Goal: Task Accomplishment & Management: Complete application form

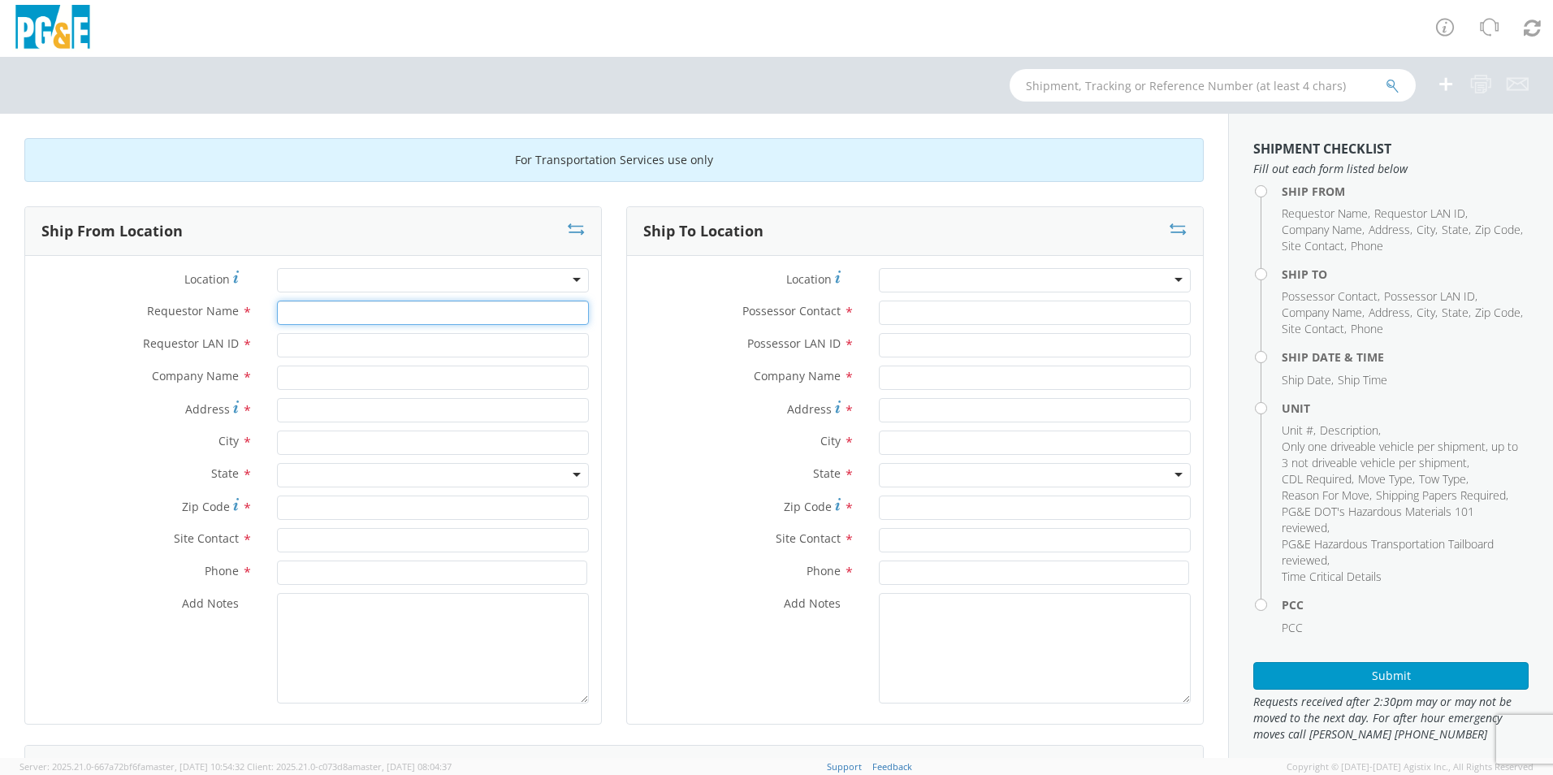
click at [323, 313] on input "Requestor Name *" at bounding box center [433, 313] width 312 height 24
type input "[PERSON_NAME]"
type input "DGCL"
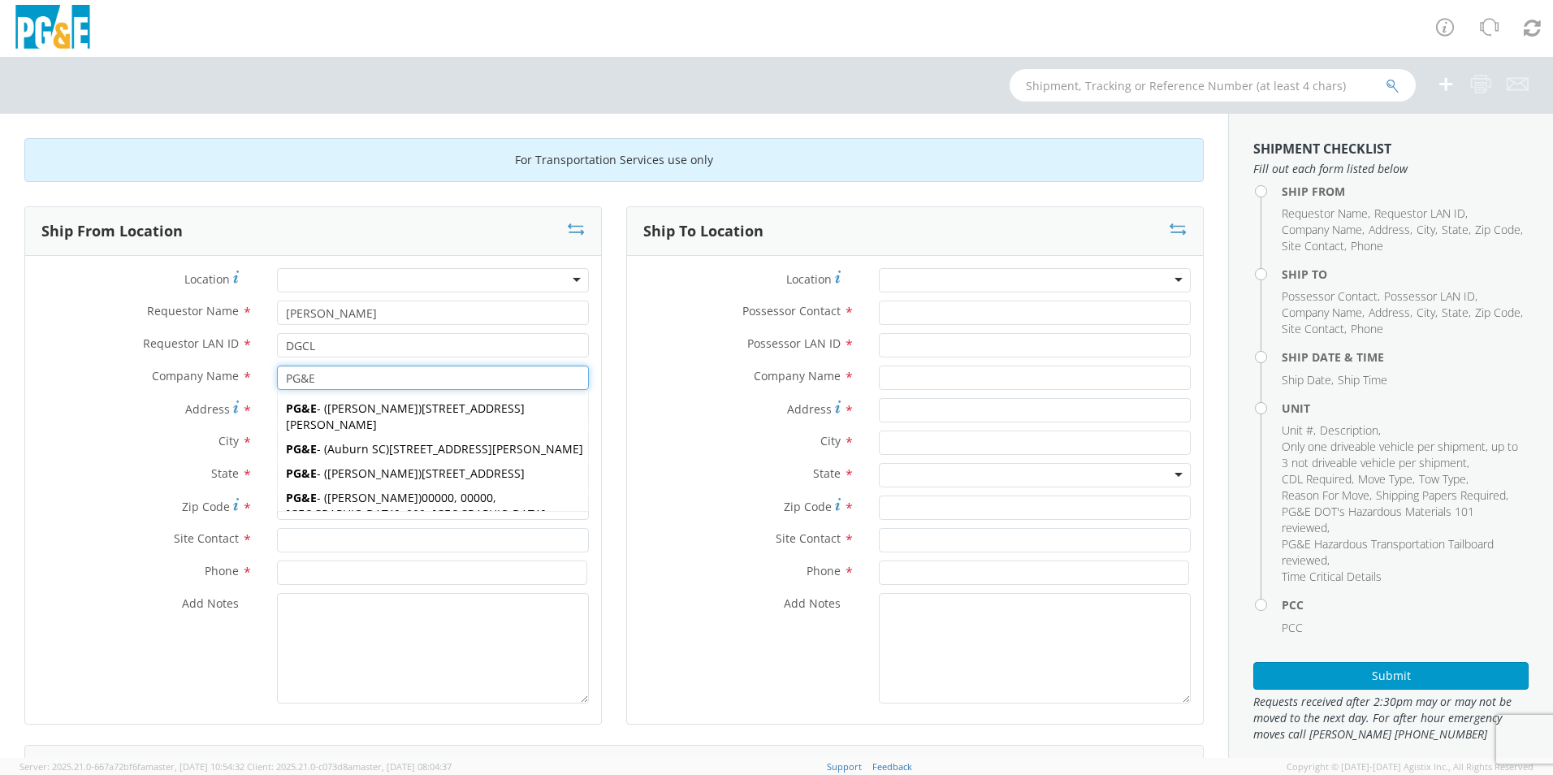
type input "PG&E"
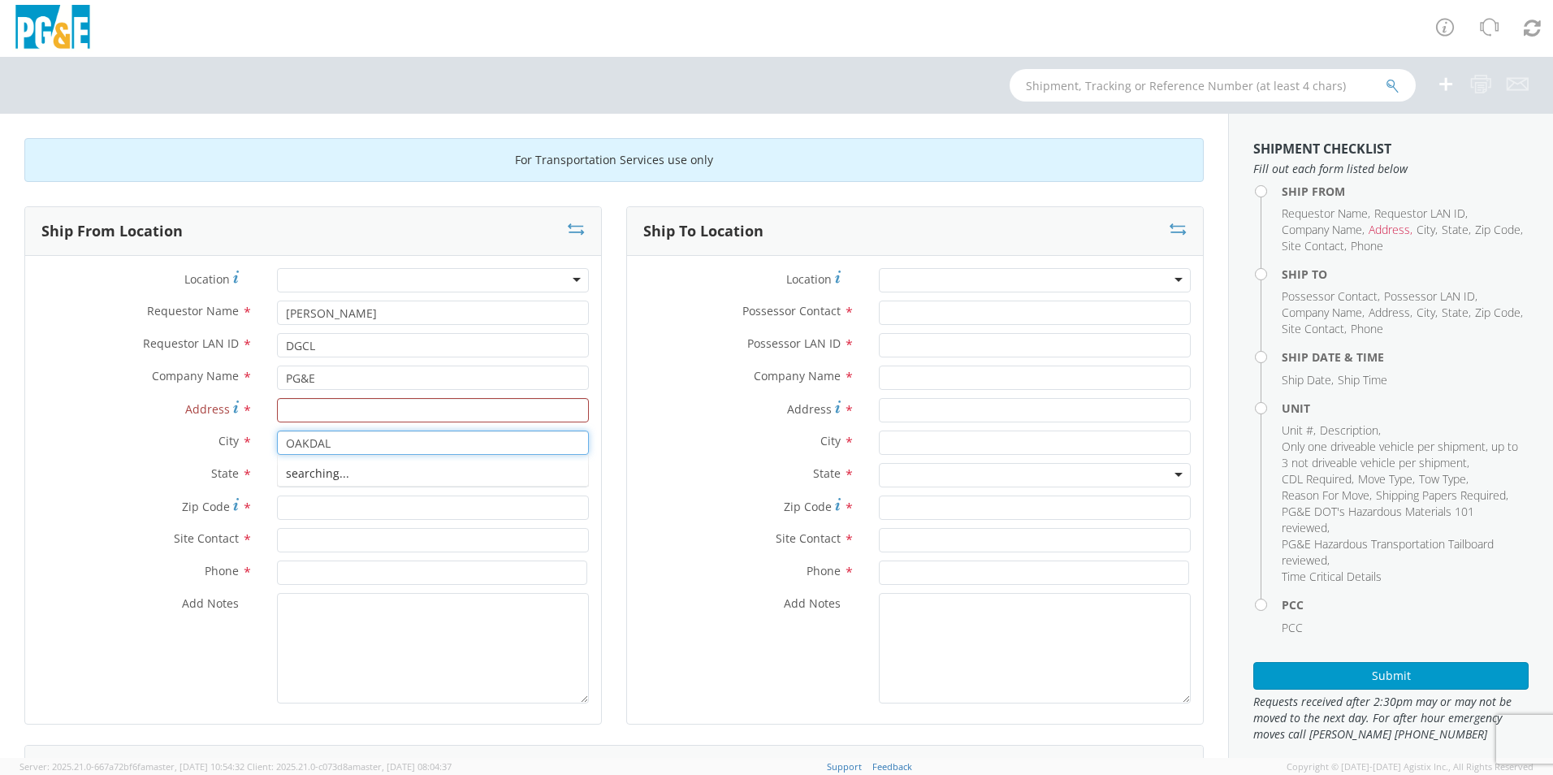
type input "OAKDALE"
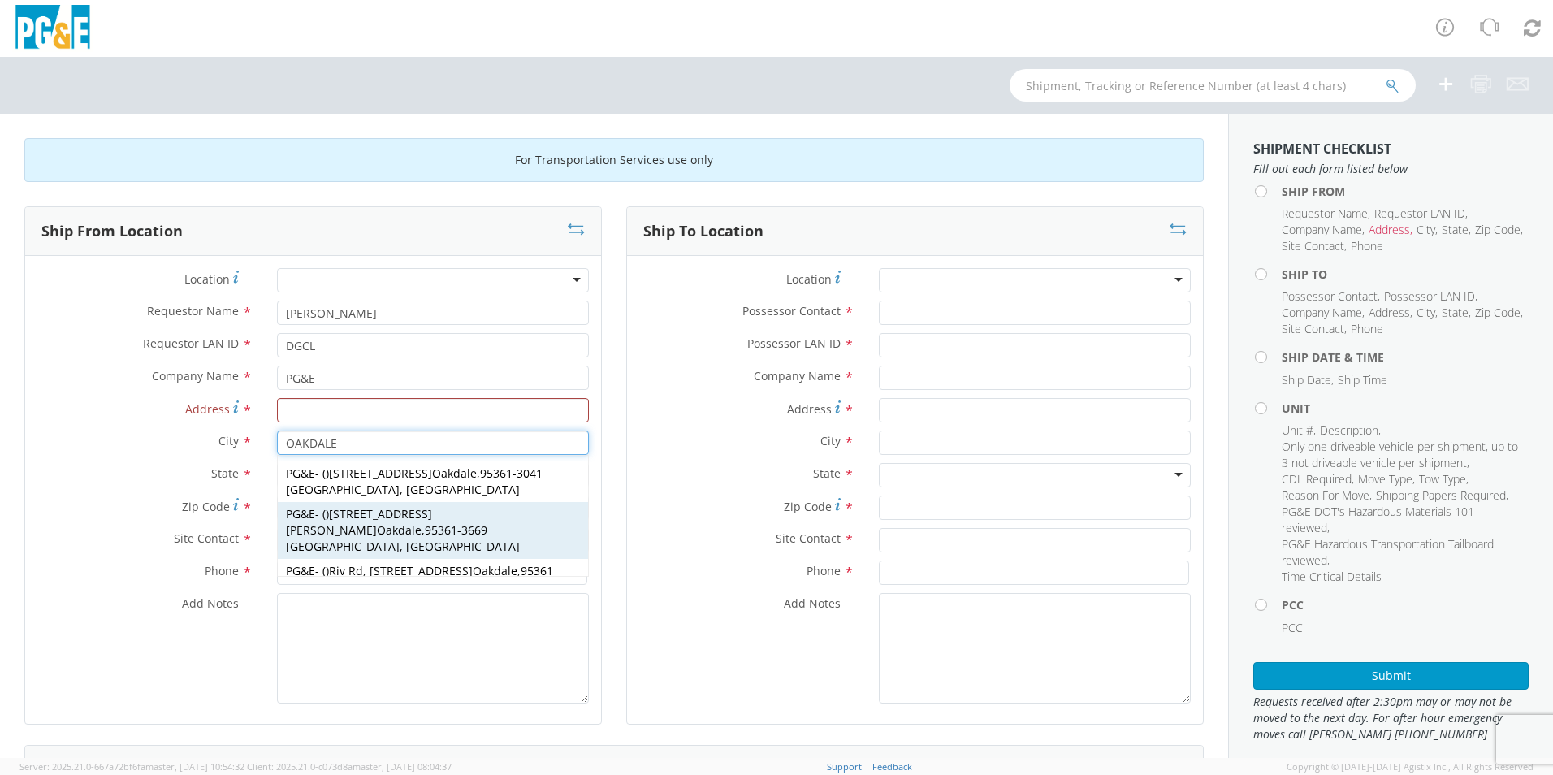
click at [353, 506] on span "[STREET_ADDRESS][PERSON_NAME]" at bounding box center [359, 522] width 146 height 32
type input "[STREET_ADDRESS][PERSON_NAME]"
type input "Oakdale"
type input "95361-3669"
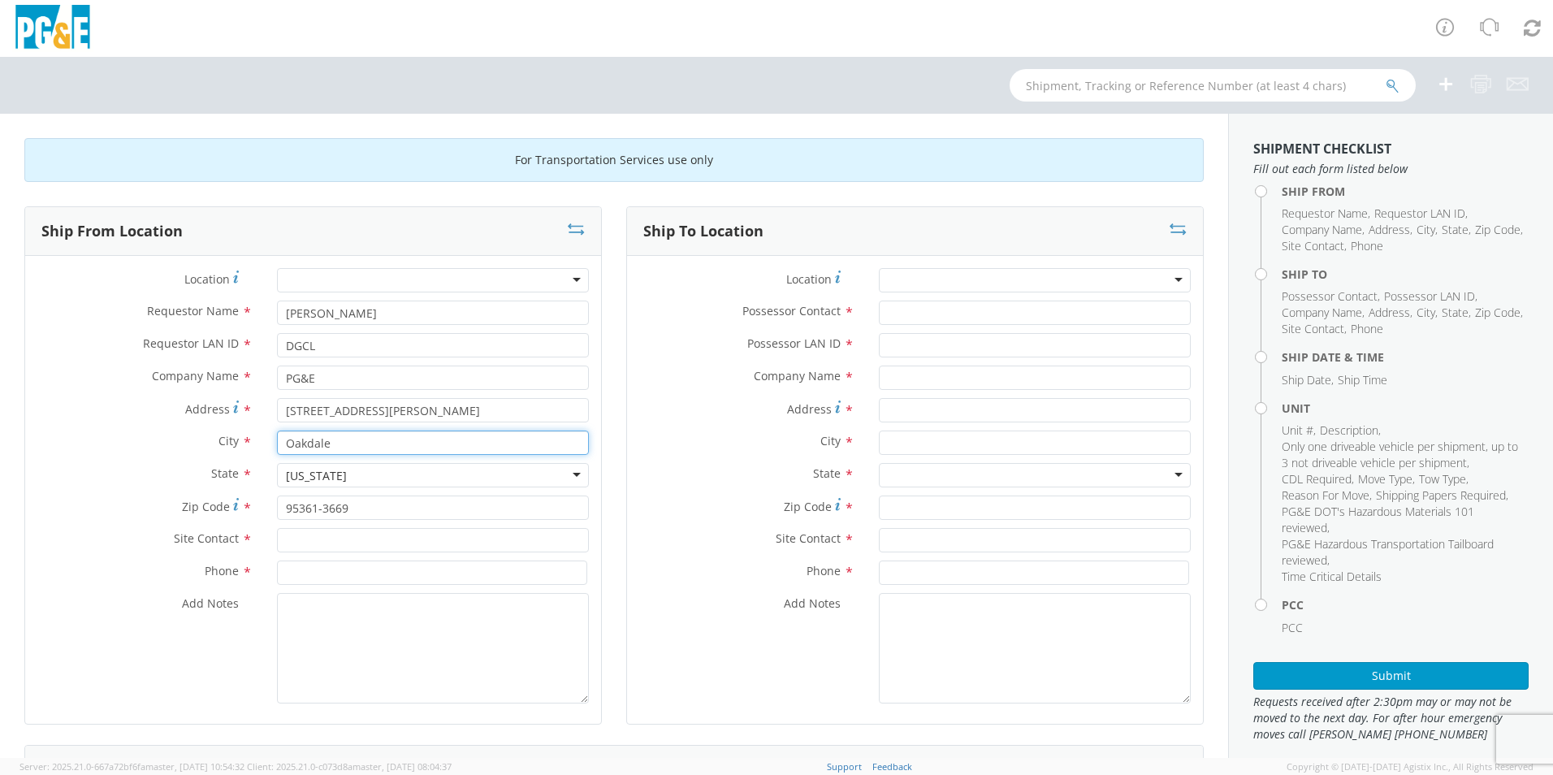
type input "Oakdale"
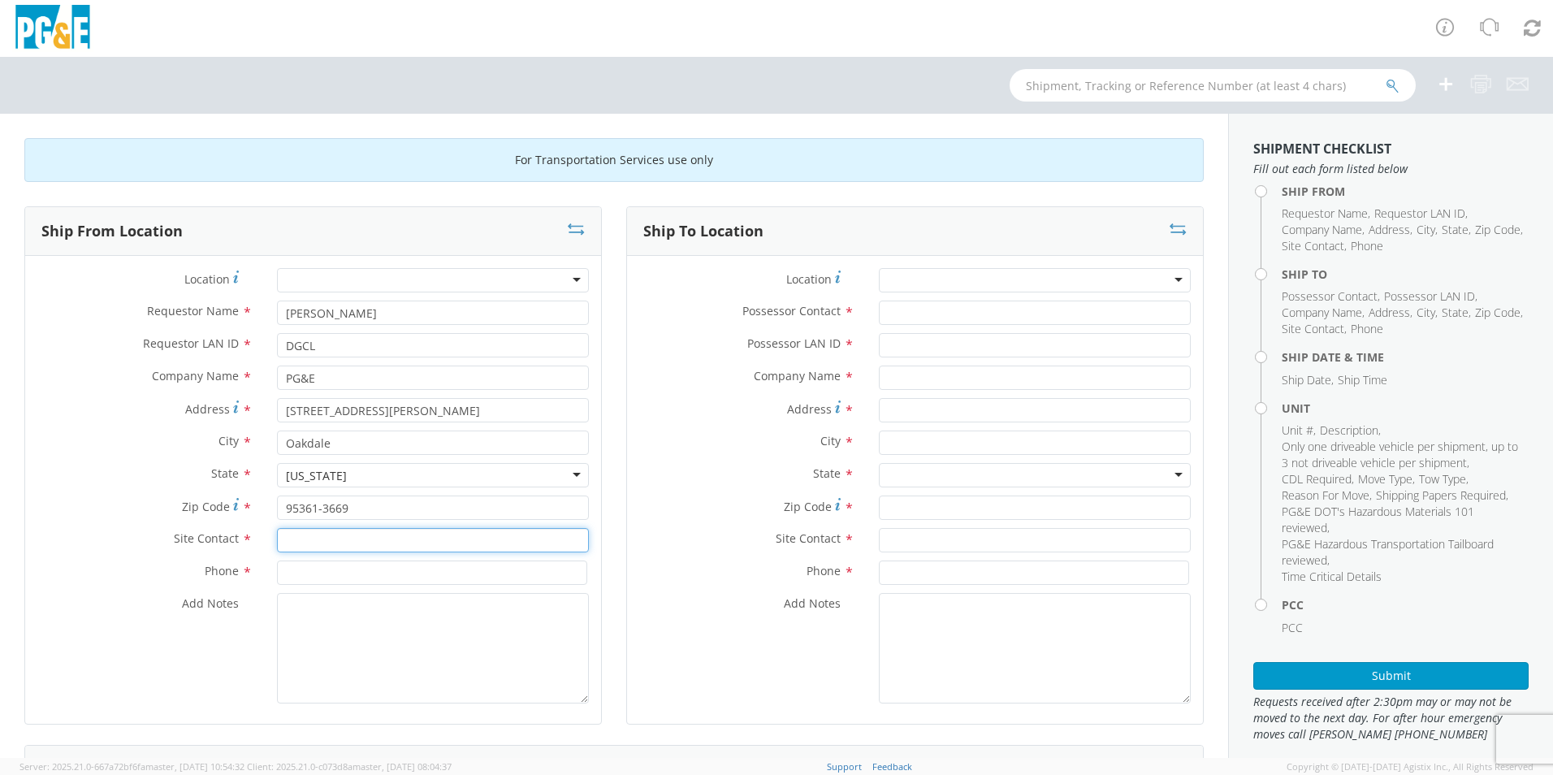
click at [327, 540] on input "text" at bounding box center [433, 540] width 312 height 24
type input "[PERSON_NAME]"
type input "[PHONE_NUMBER]"
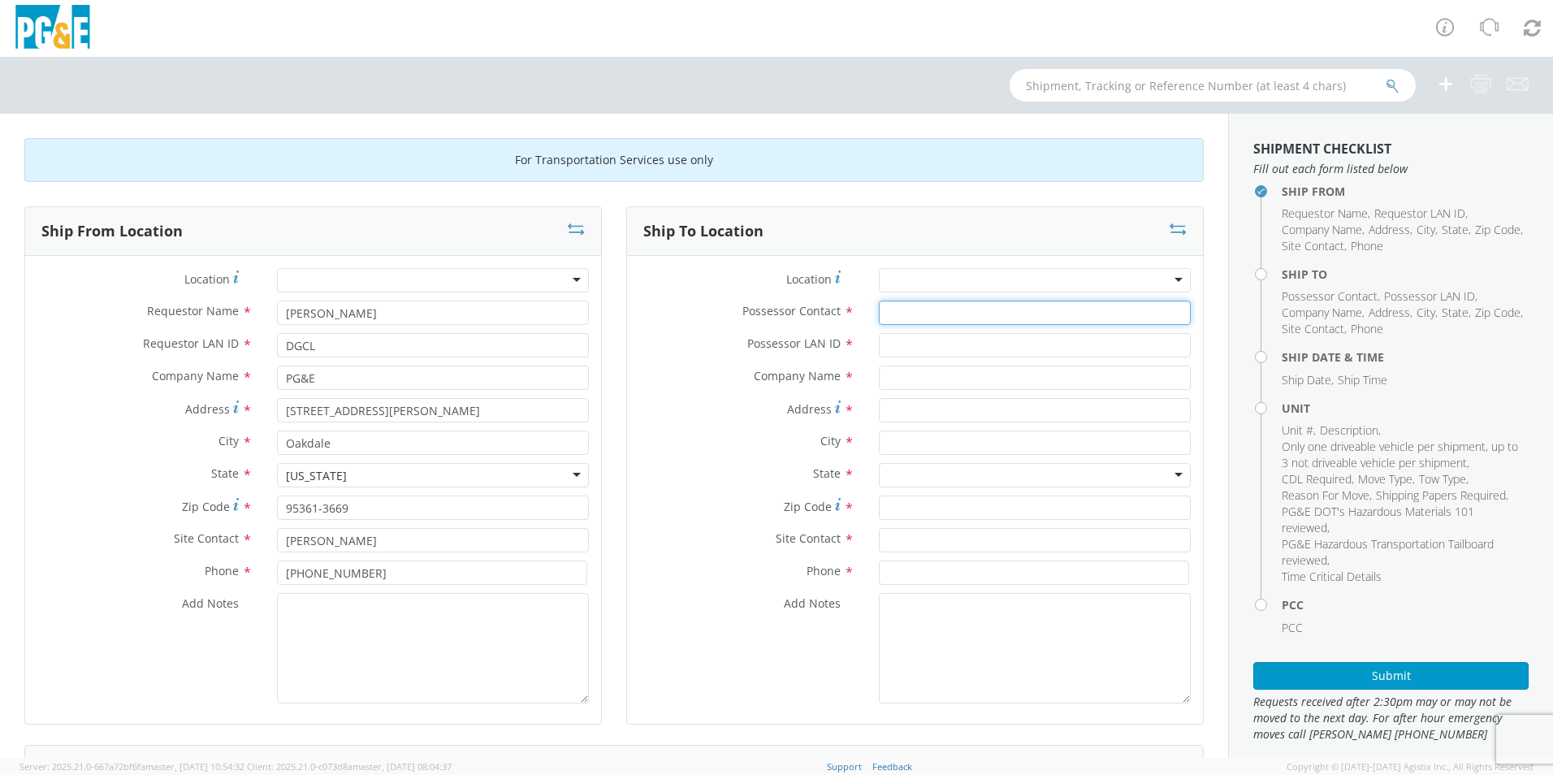
click at [887, 313] on input "Possessor Contact *" at bounding box center [1035, 313] width 312 height 24
type input "[PERSON_NAME]"
click at [894, 349] on input "Possessor LAN ID *" at bounding box center [1035, 345] width 312 height 24
type input "GJBF"
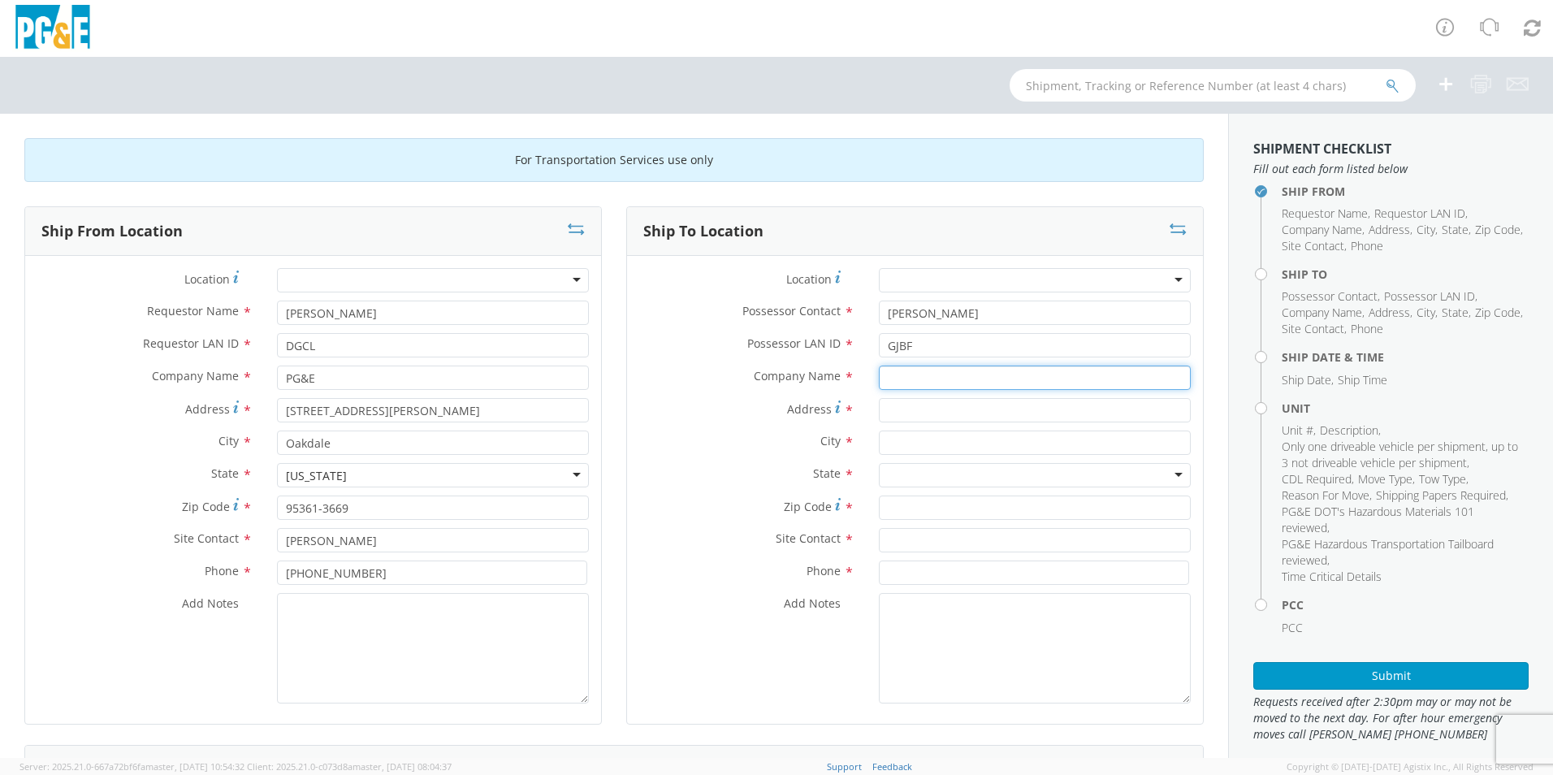
click at [893, 380] on input "text" at bounding box center [1035, 378] width 312 height 24
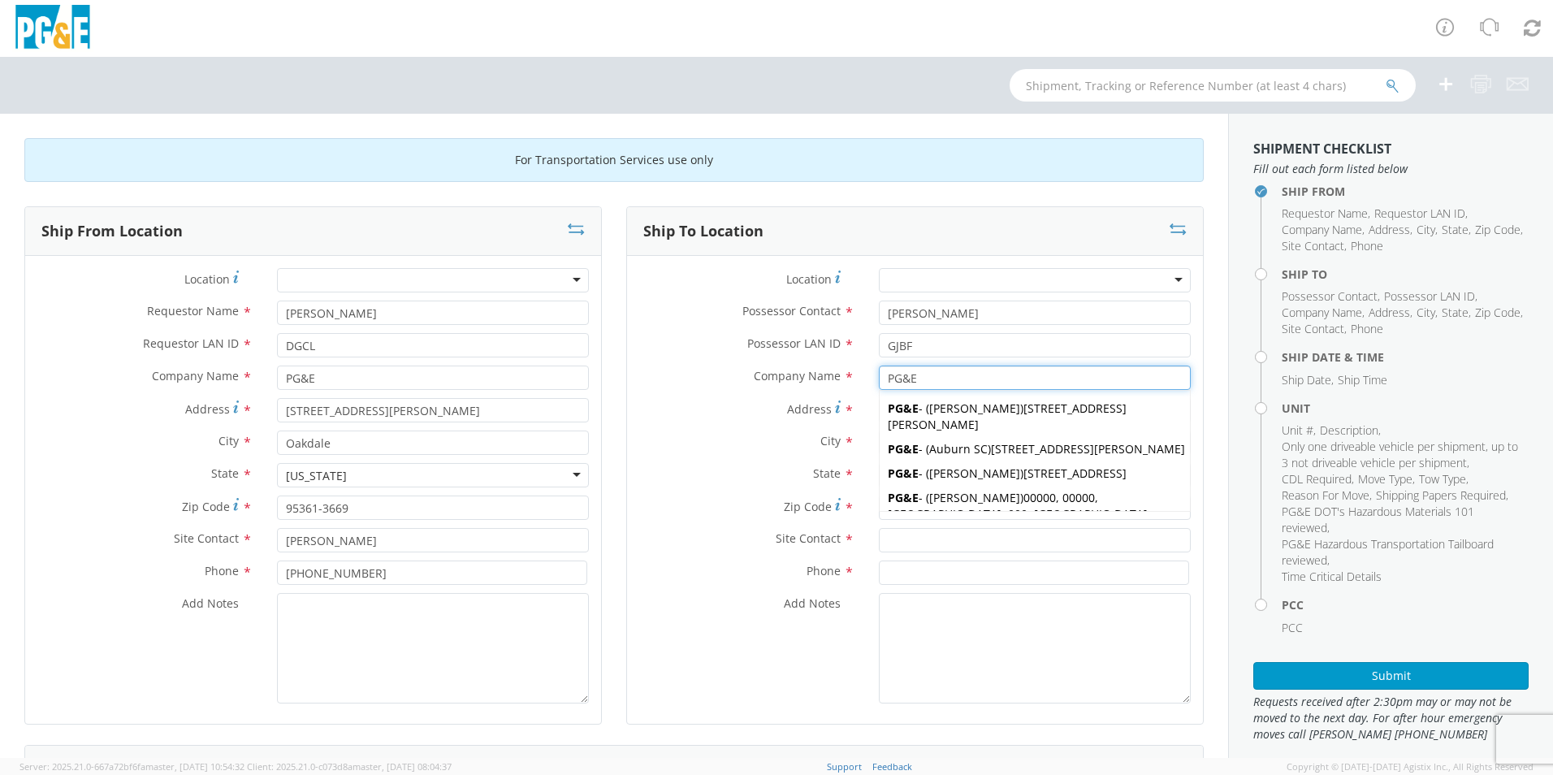
type input "PG&E"
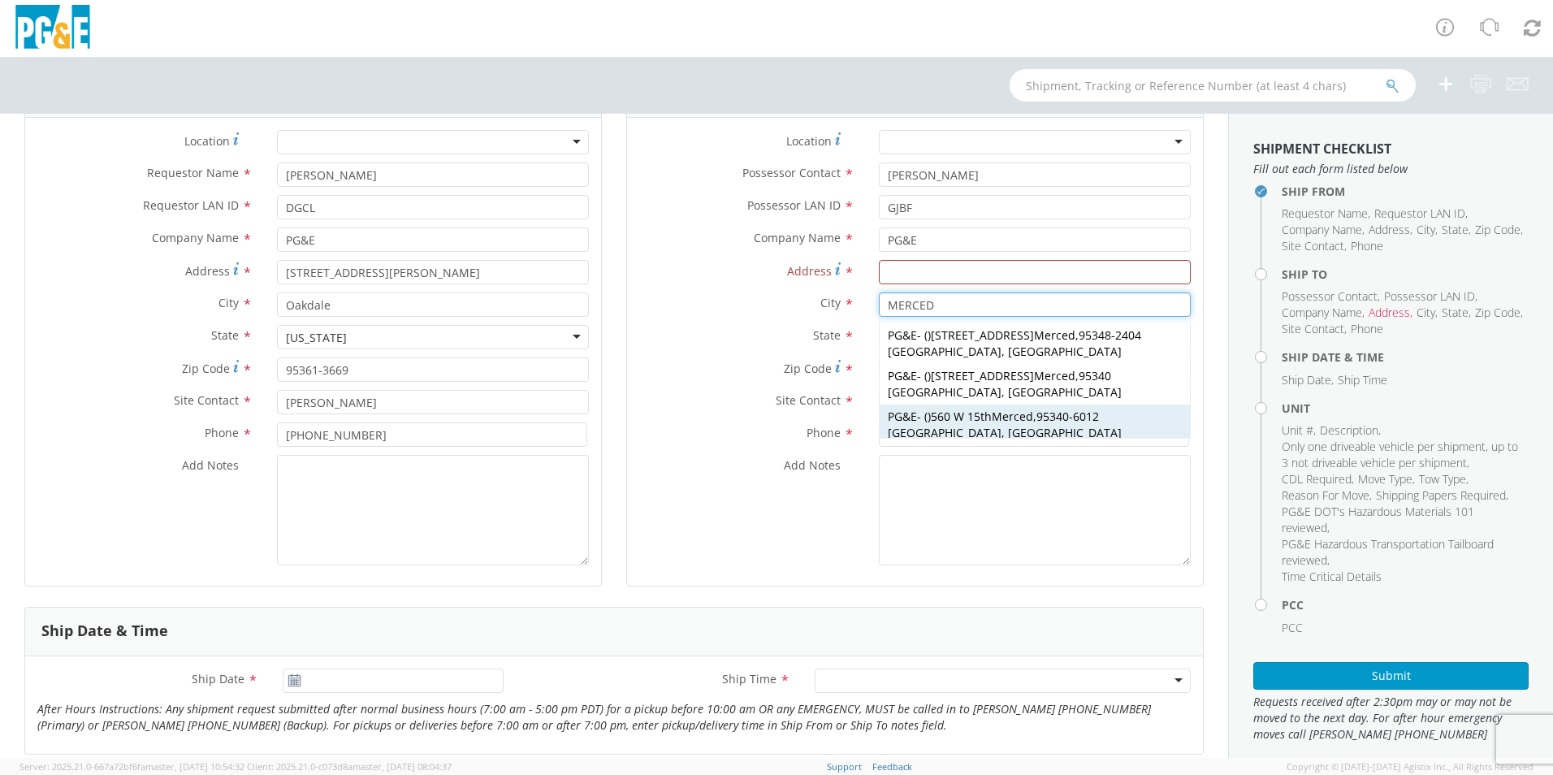
scroll to position [162, 0]
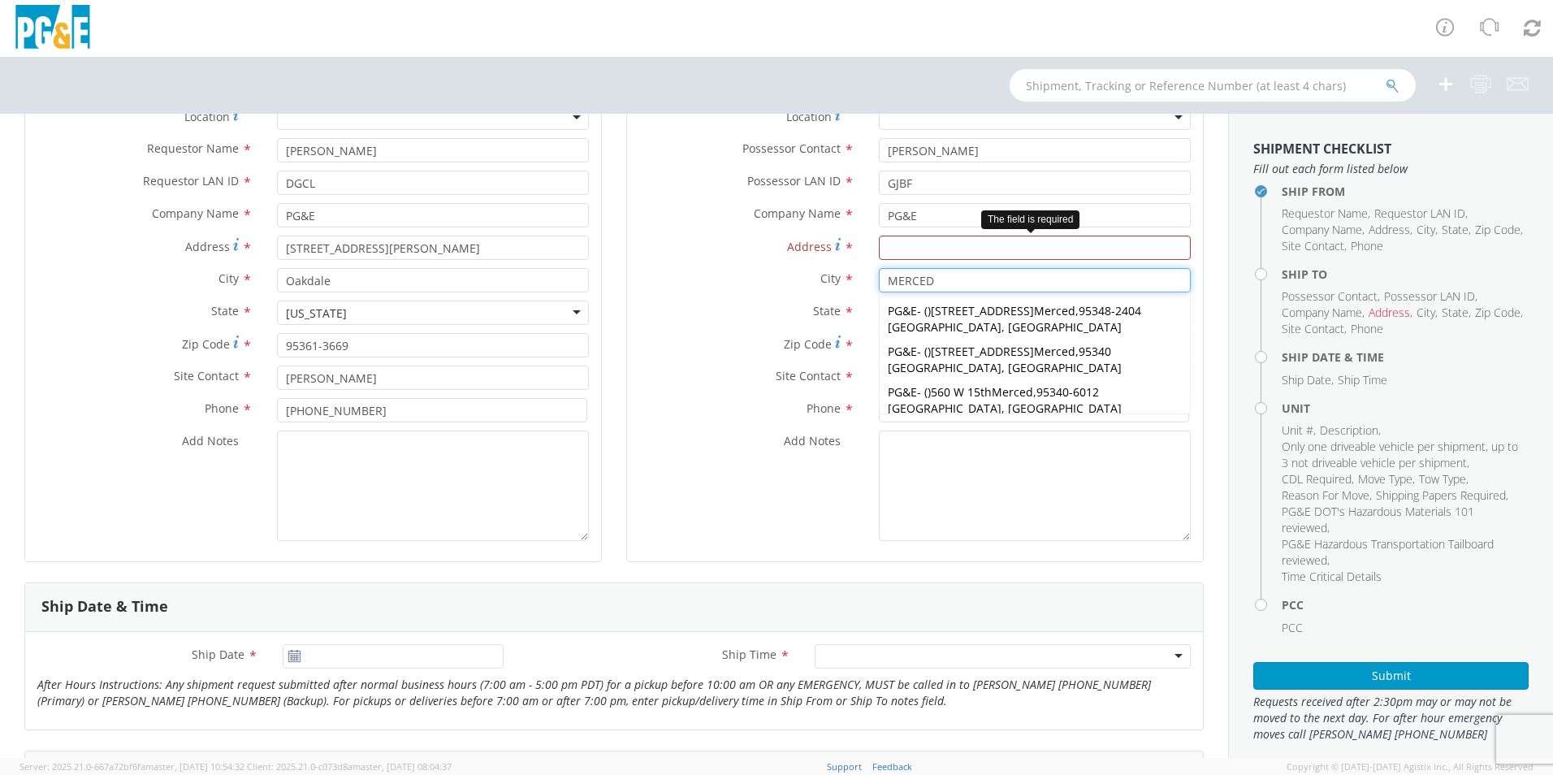
type input "MERCED"
click at [906, 251] on input "Address *" at bounding box center [1035, 248] width 312 height 24
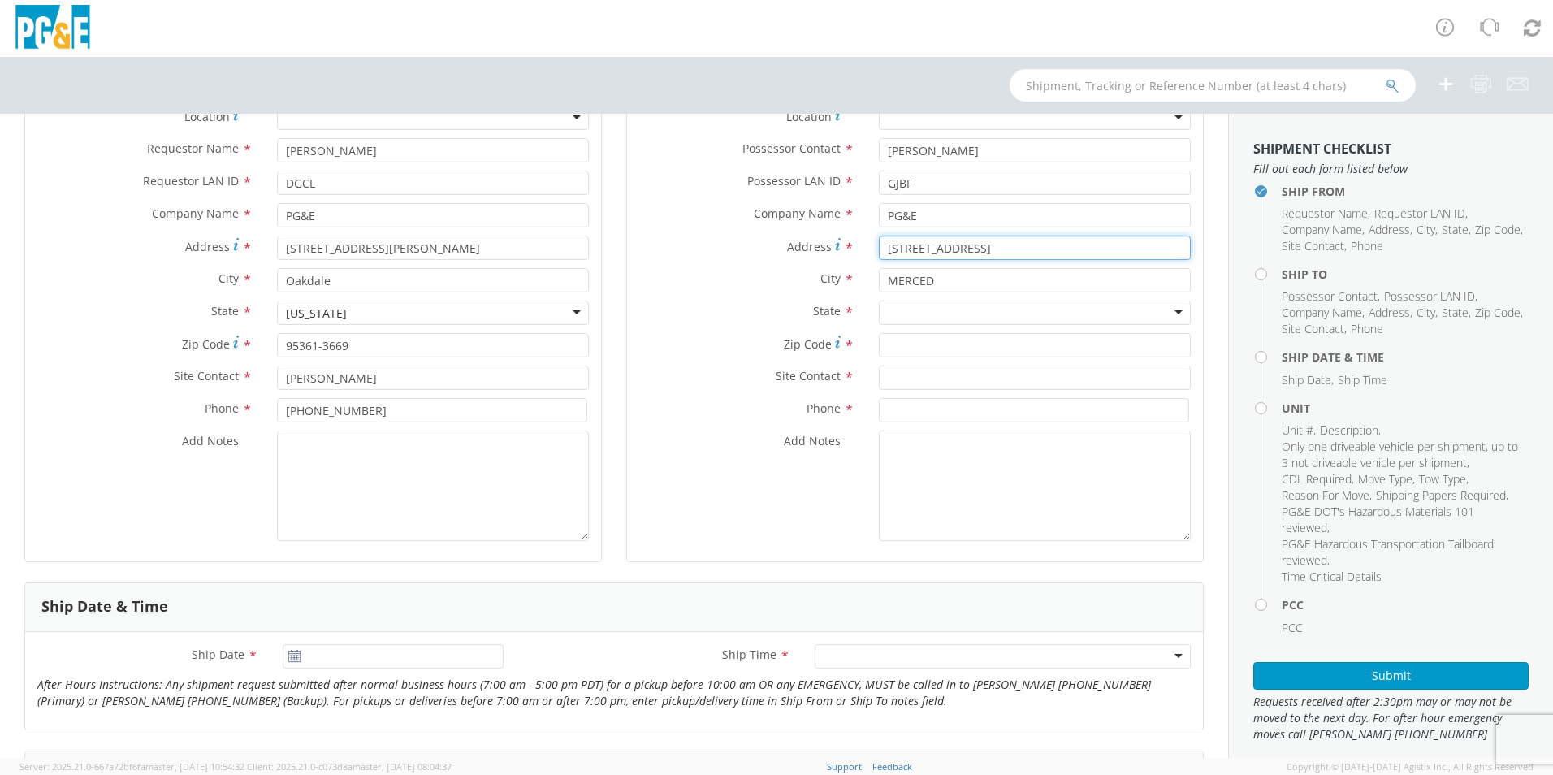
type input "[STREET_ADDRESS]"
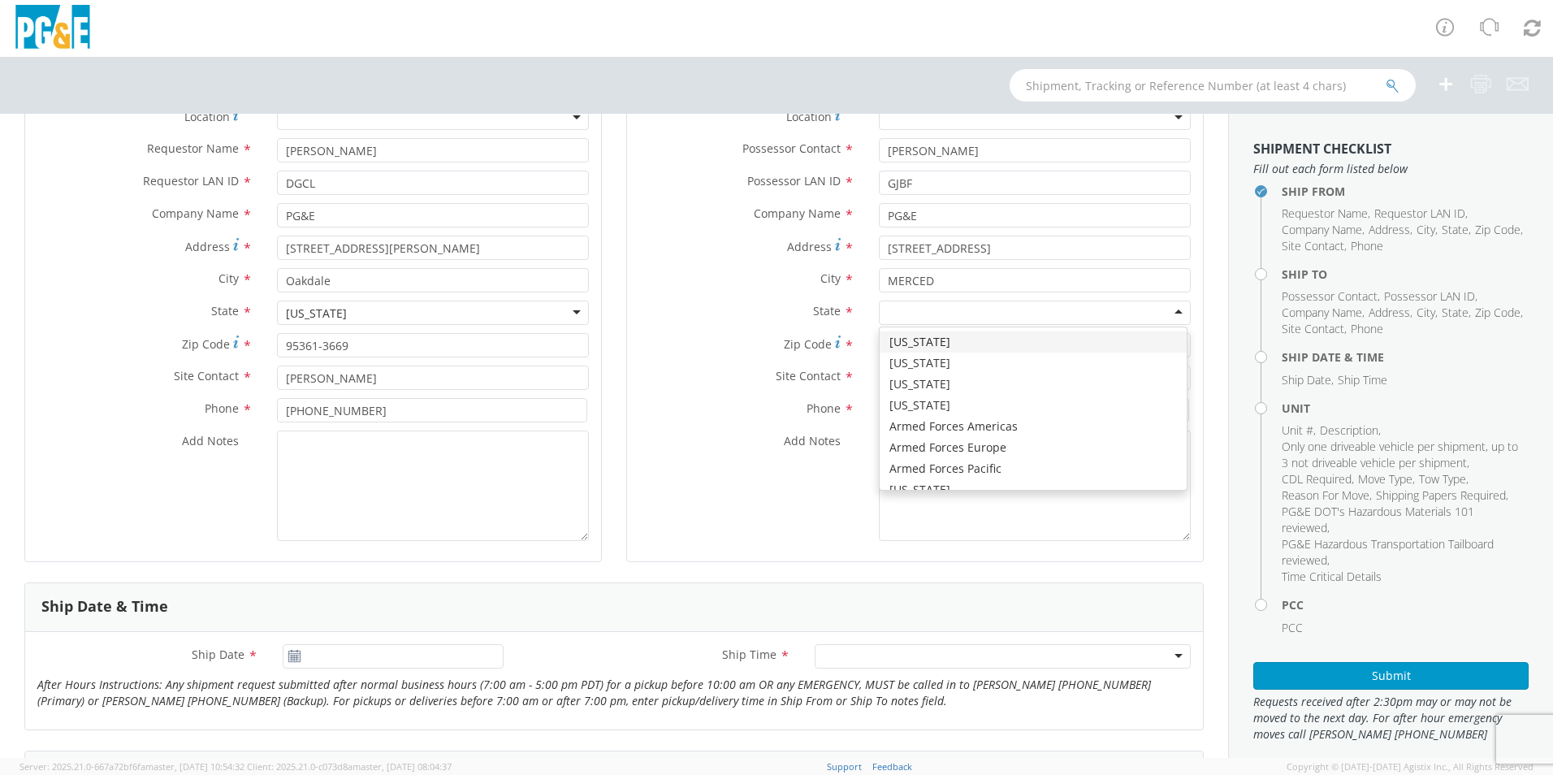
click at [898, 309] on div at bounding box center [1035, 313] width 312 height 24
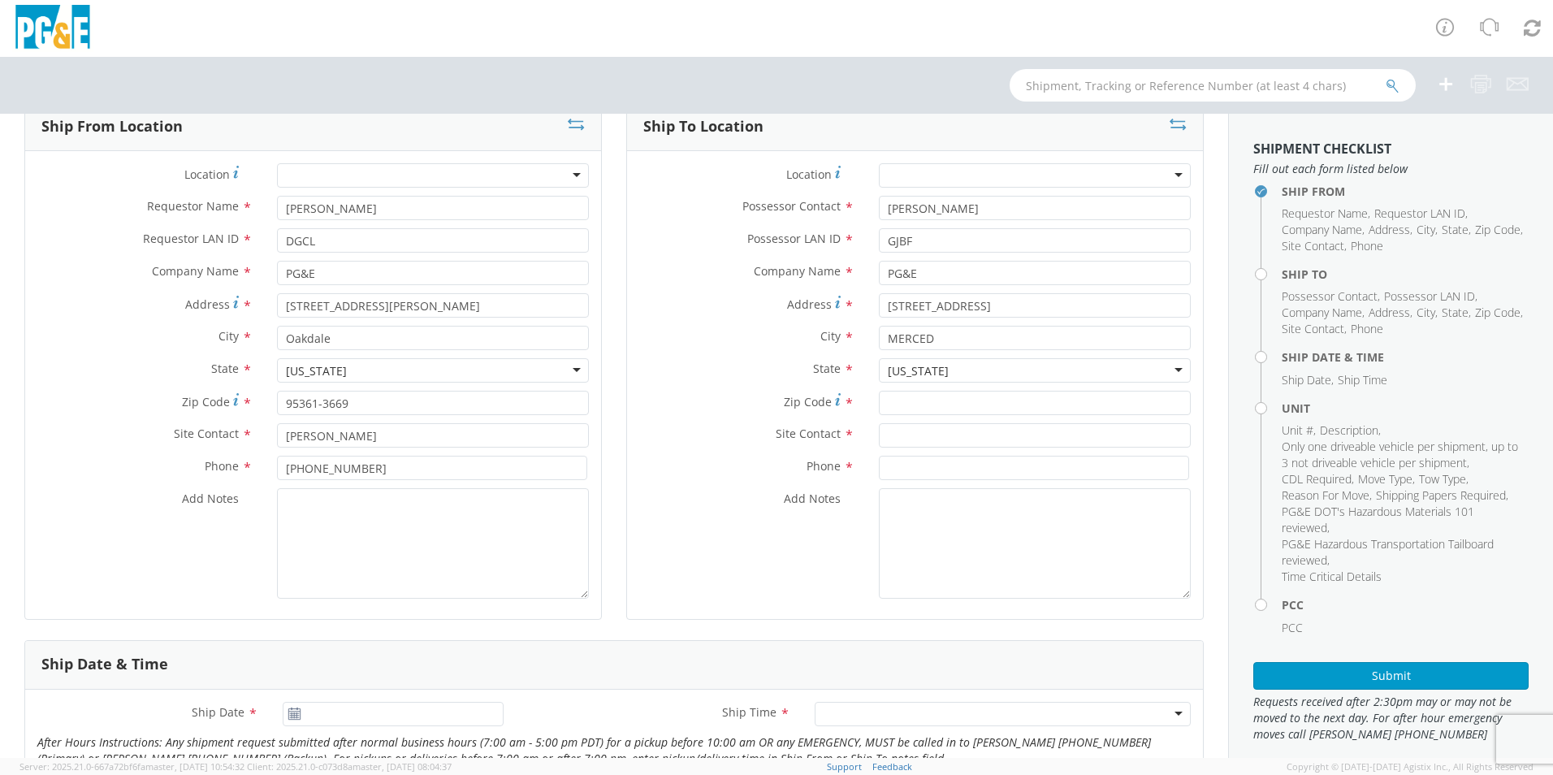
scroll to position [81, 0]
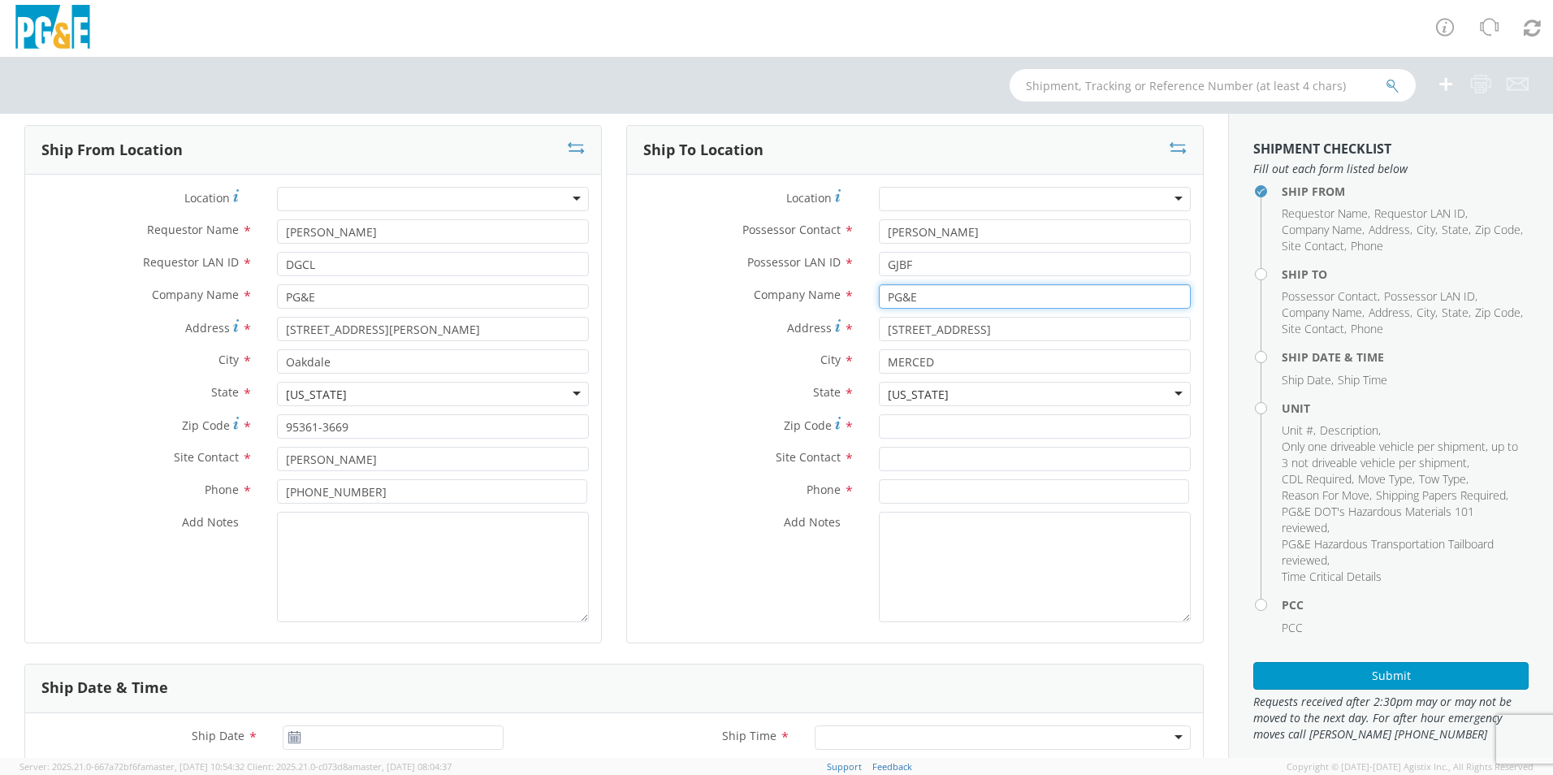
click at [932, 299] on input "PG&E" at bounding box center [1035, 296] width 312 height 24
type input "P"
click at [1011, 327] on input "[STREET_ADDRESS]" at bounding box center [1035, 329] width 312 height 24
type input "4"
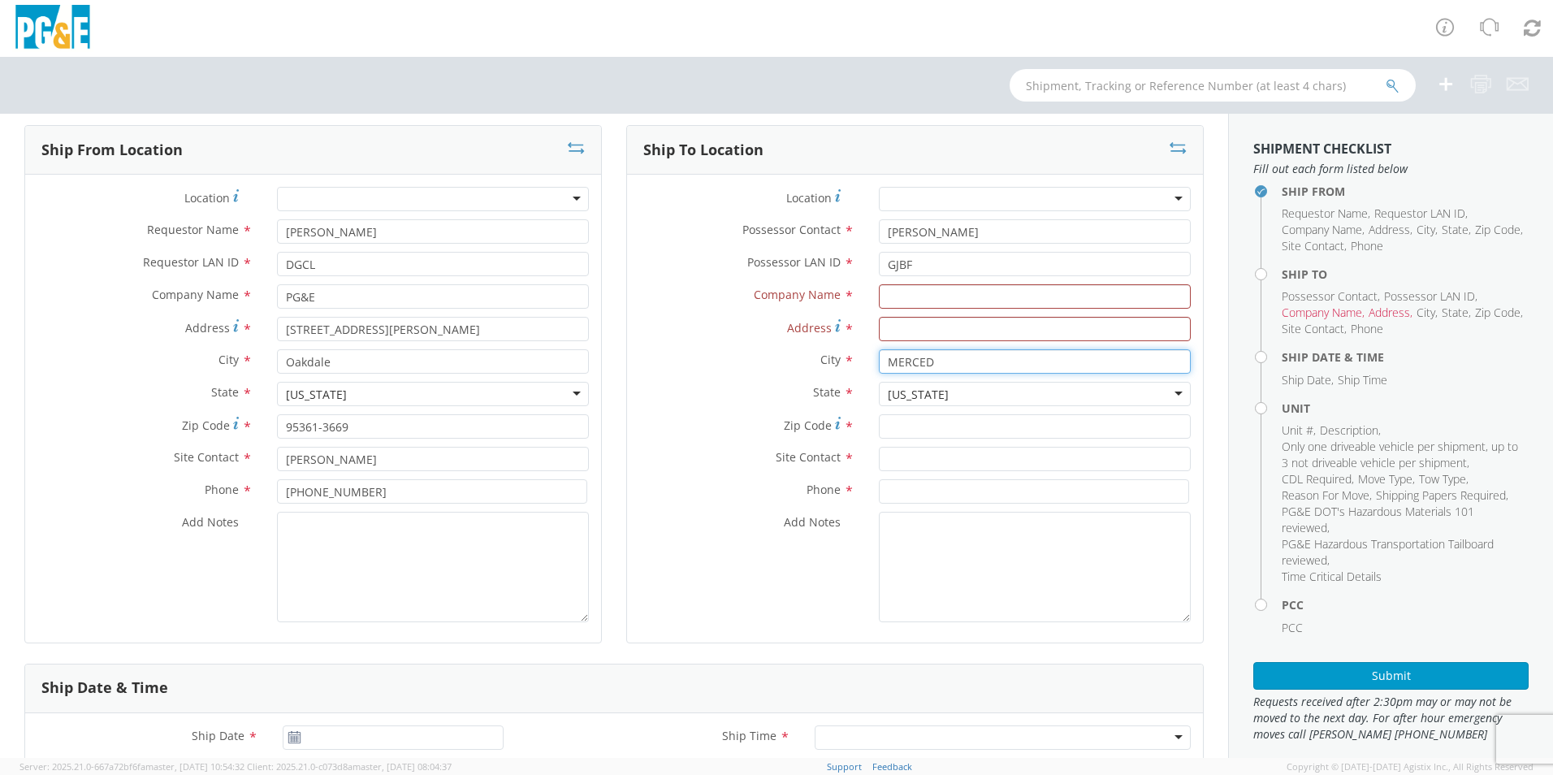
click at [950, 370] on input "MERCED" at bounding box center [1035, 361] width 312 height 24
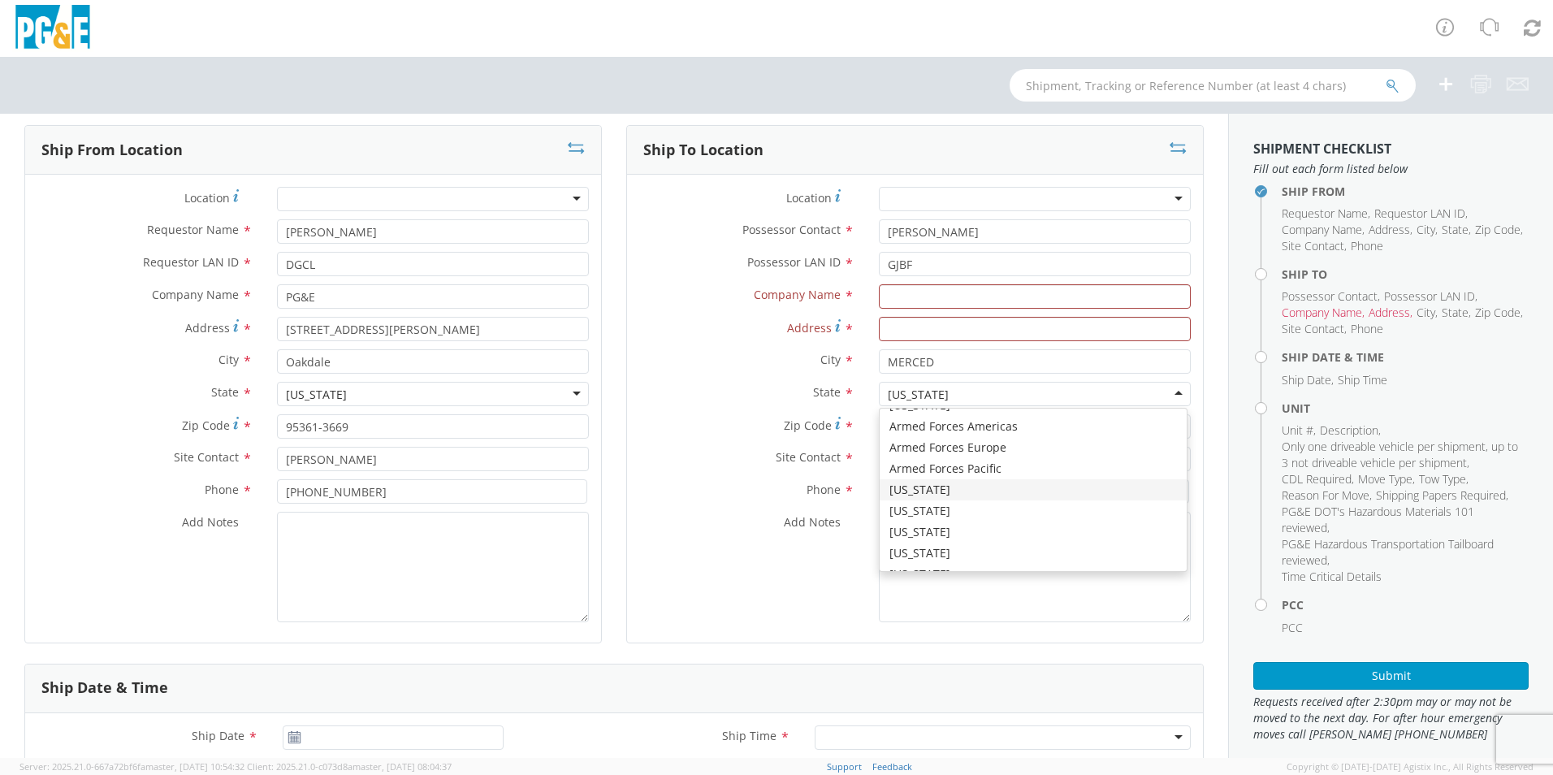
click at [937, 398] on div "[US_STATE]" at bounding box center [1035, 394] width 312 height 24
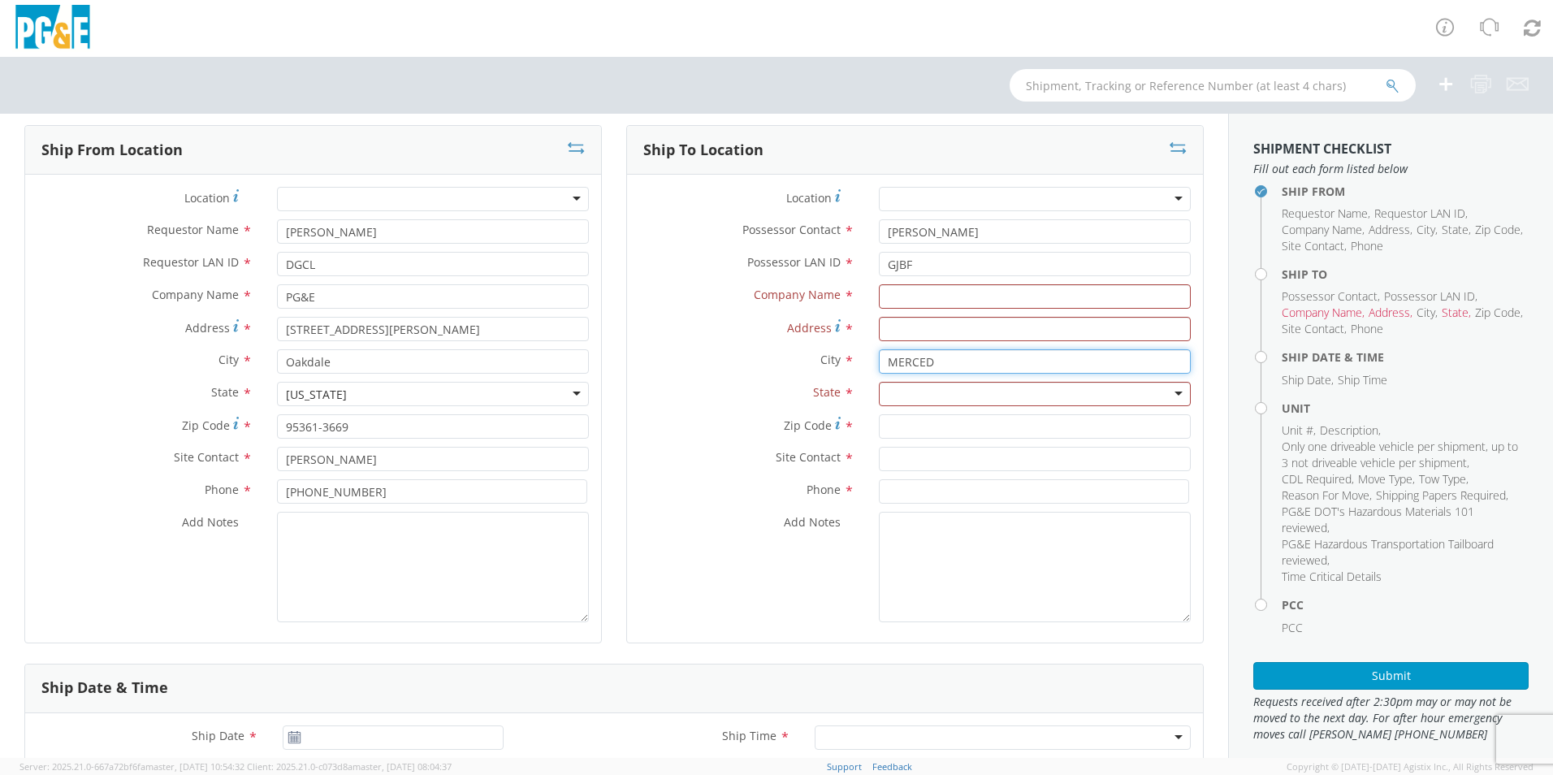
click at [941, 355] on input "MERCED" at bounding box center [1035, 361] width 312 height 24
type input "M"
type input "MERCED"
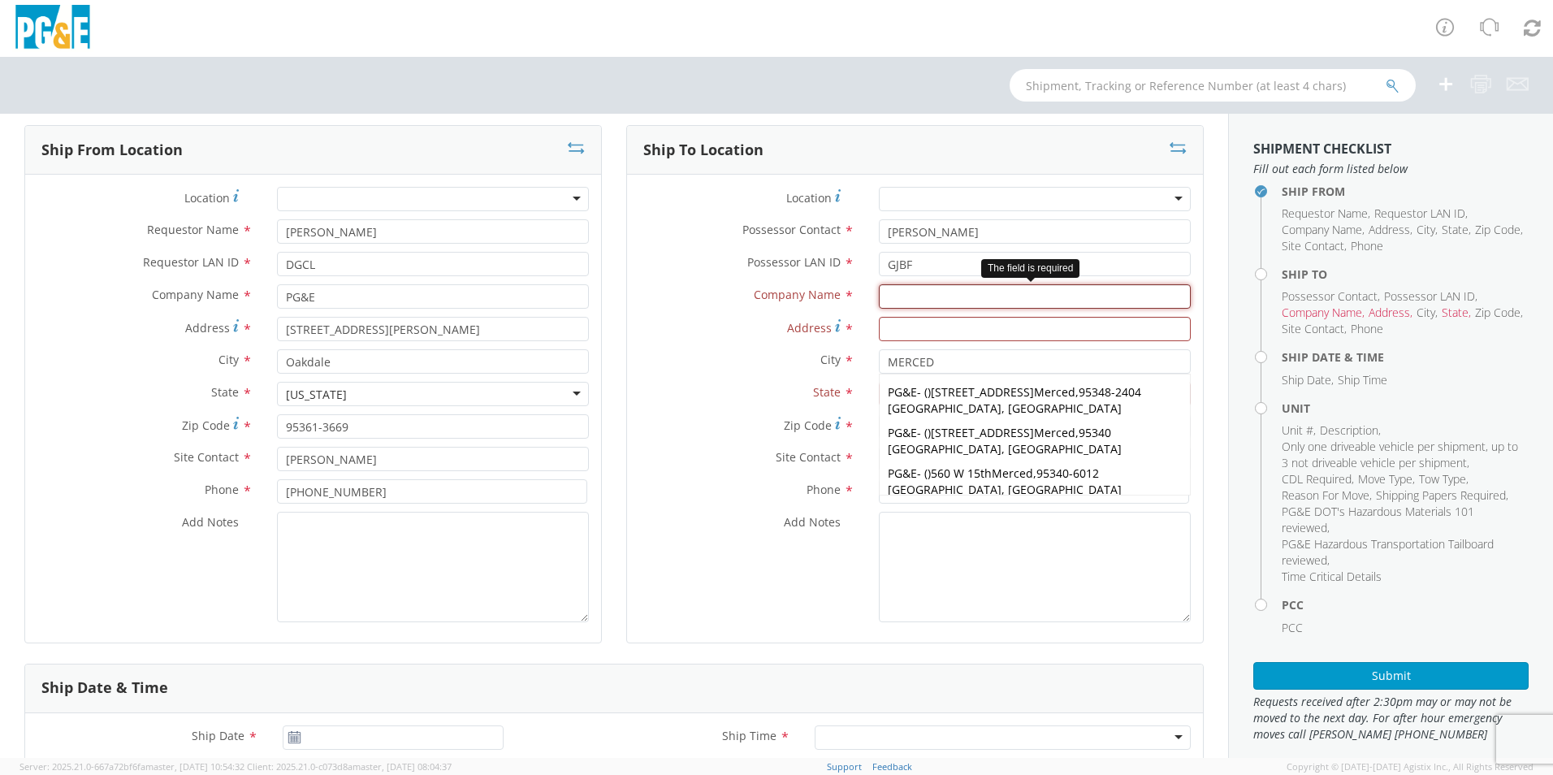
click at [899, 298] on input "text" at bounding box center [1035, 296] width 312 height 24
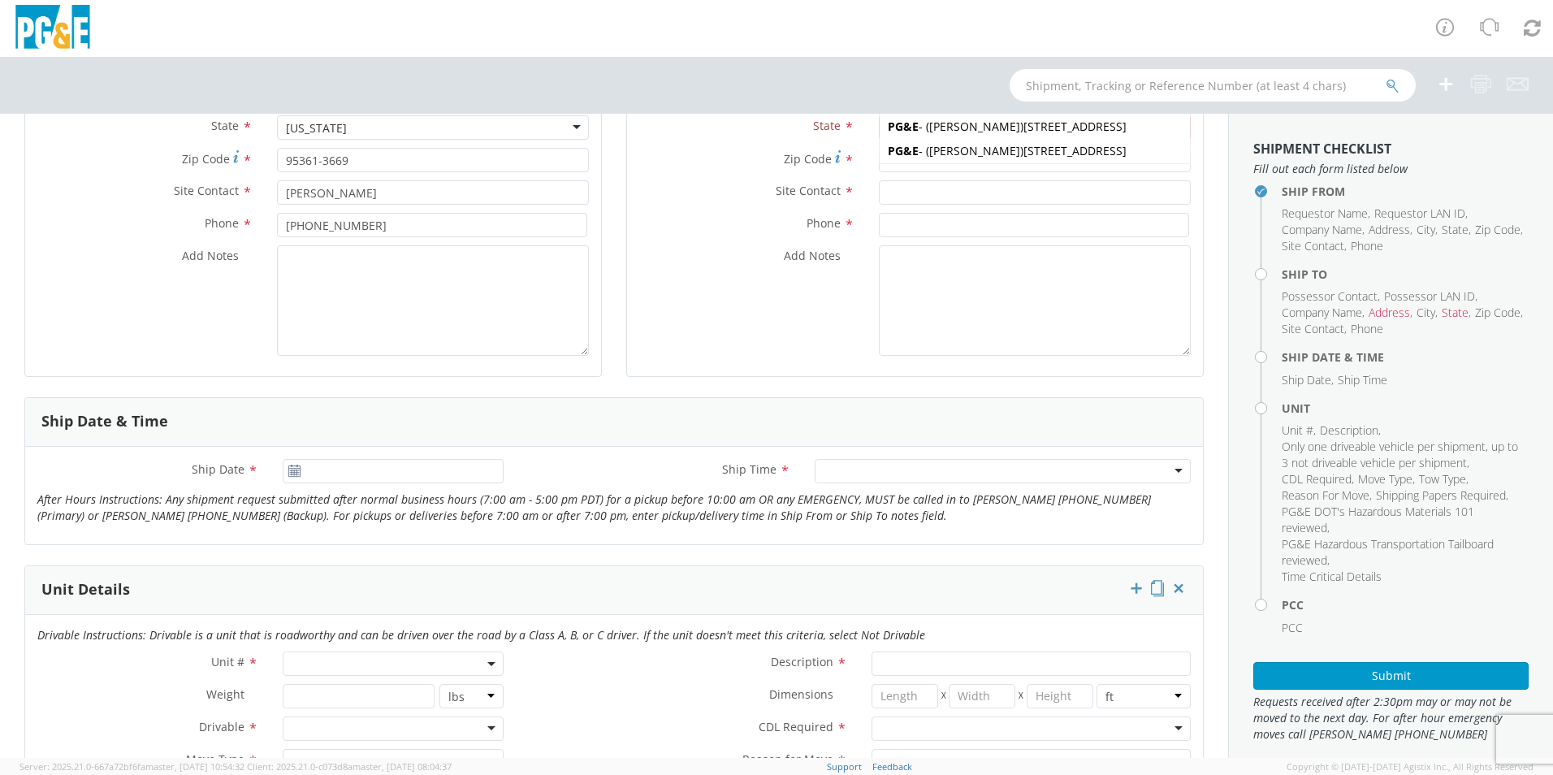
scroll to position [244, 0]
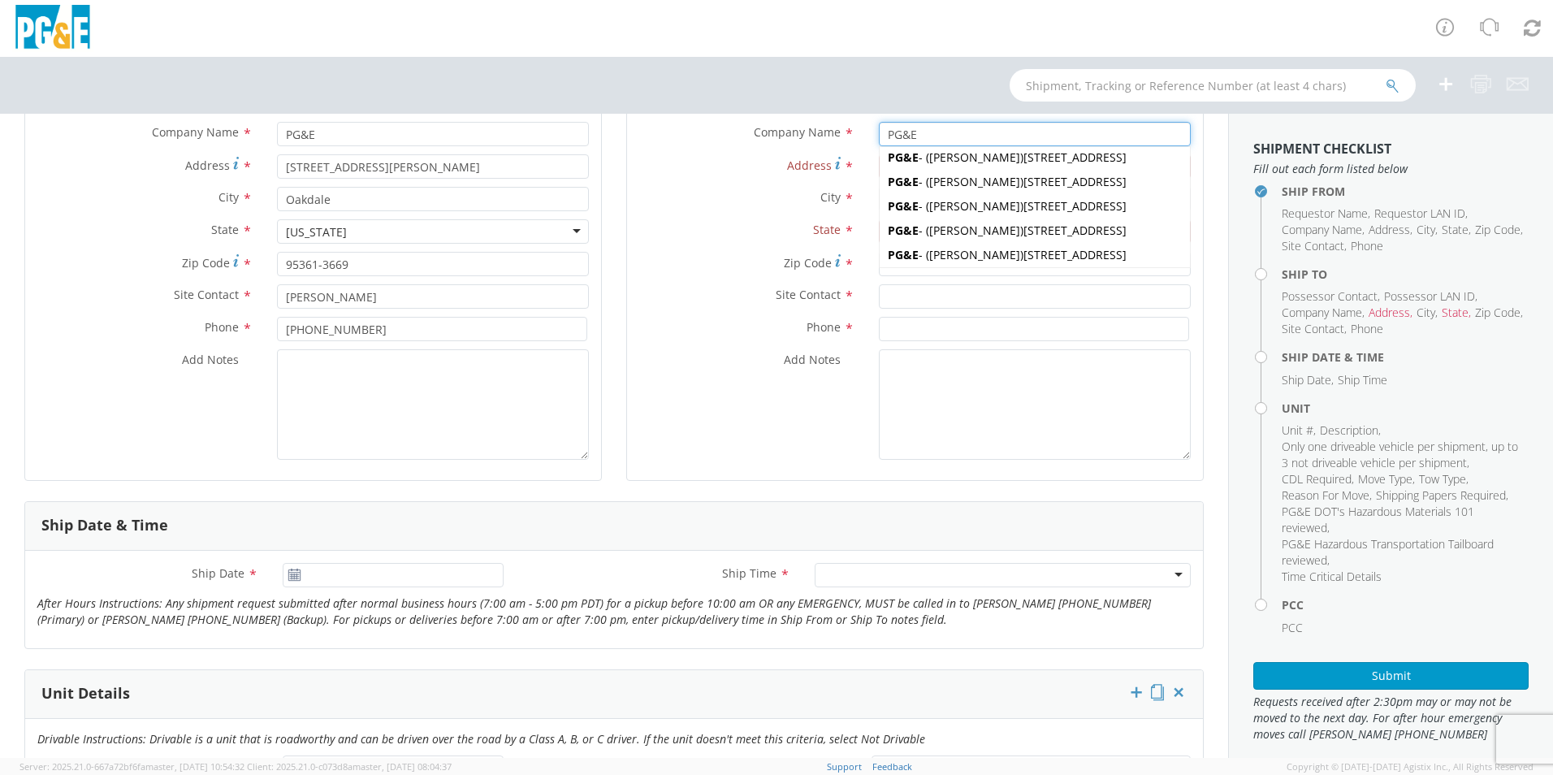
type input "PG&E"
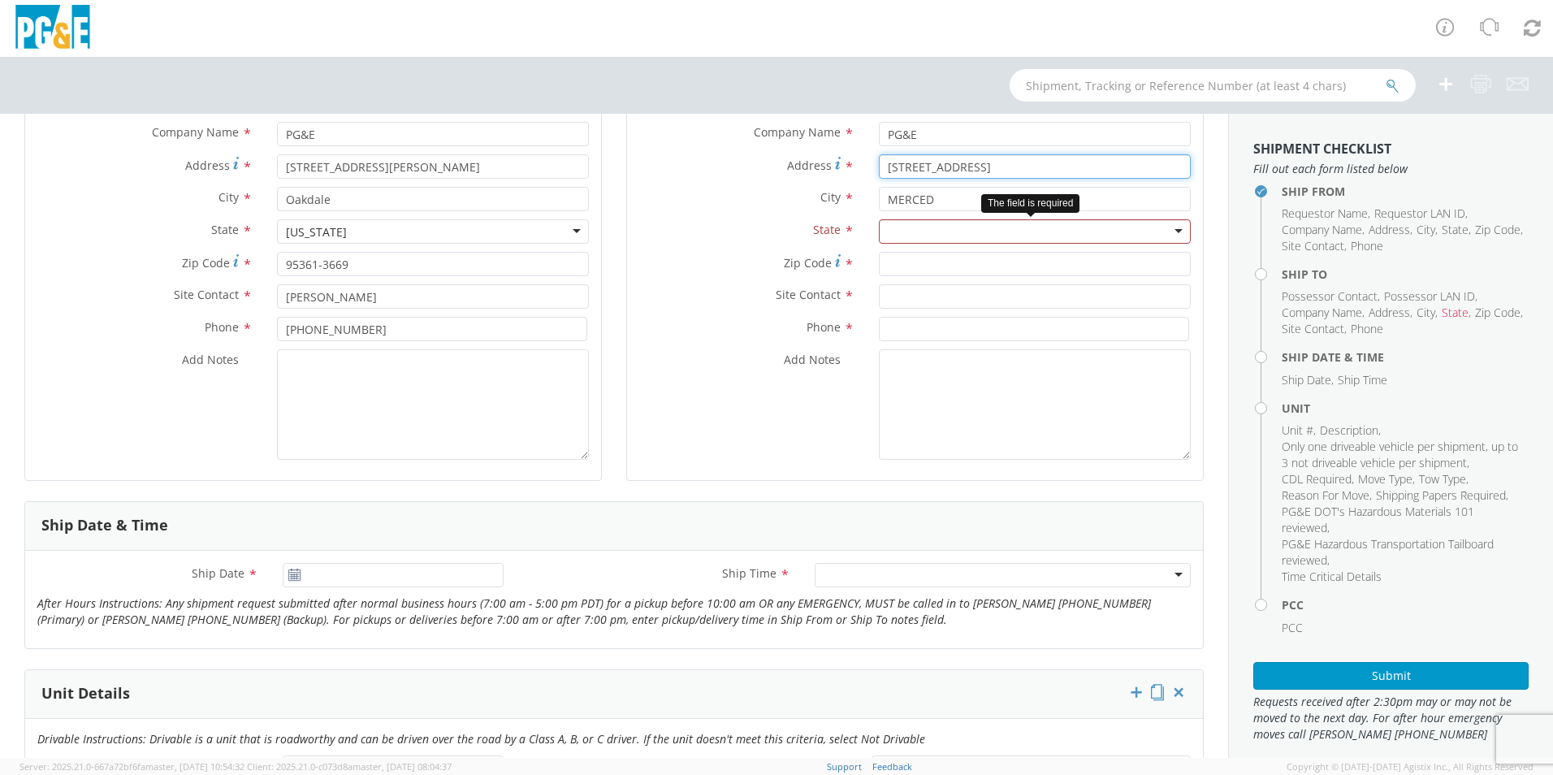
type input "[STREET_ADDRESS]"
click at [1165, 227] on div at bounding box center [1035, 231] width 312 height 24
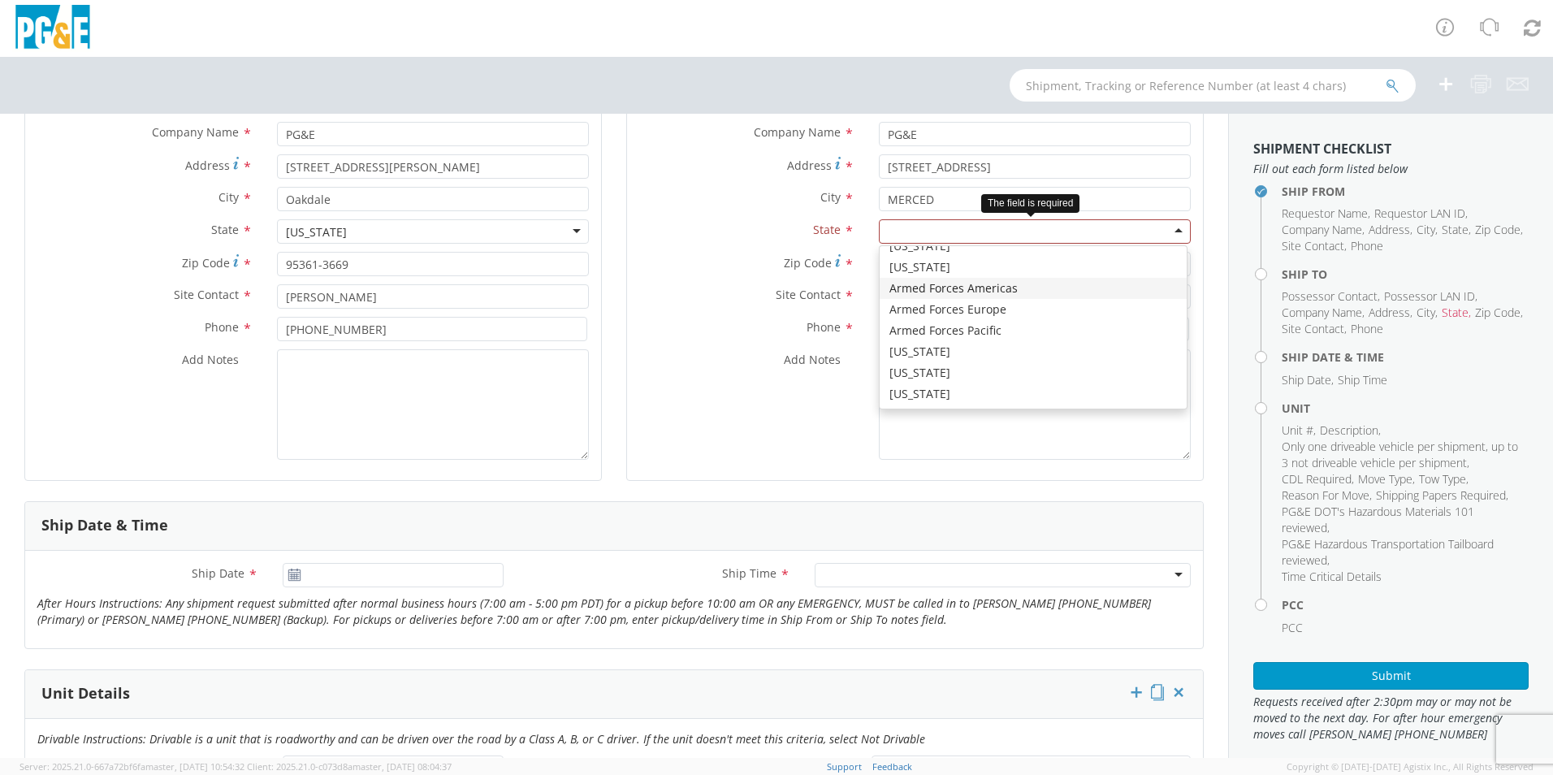
scroll to position [85, 0]
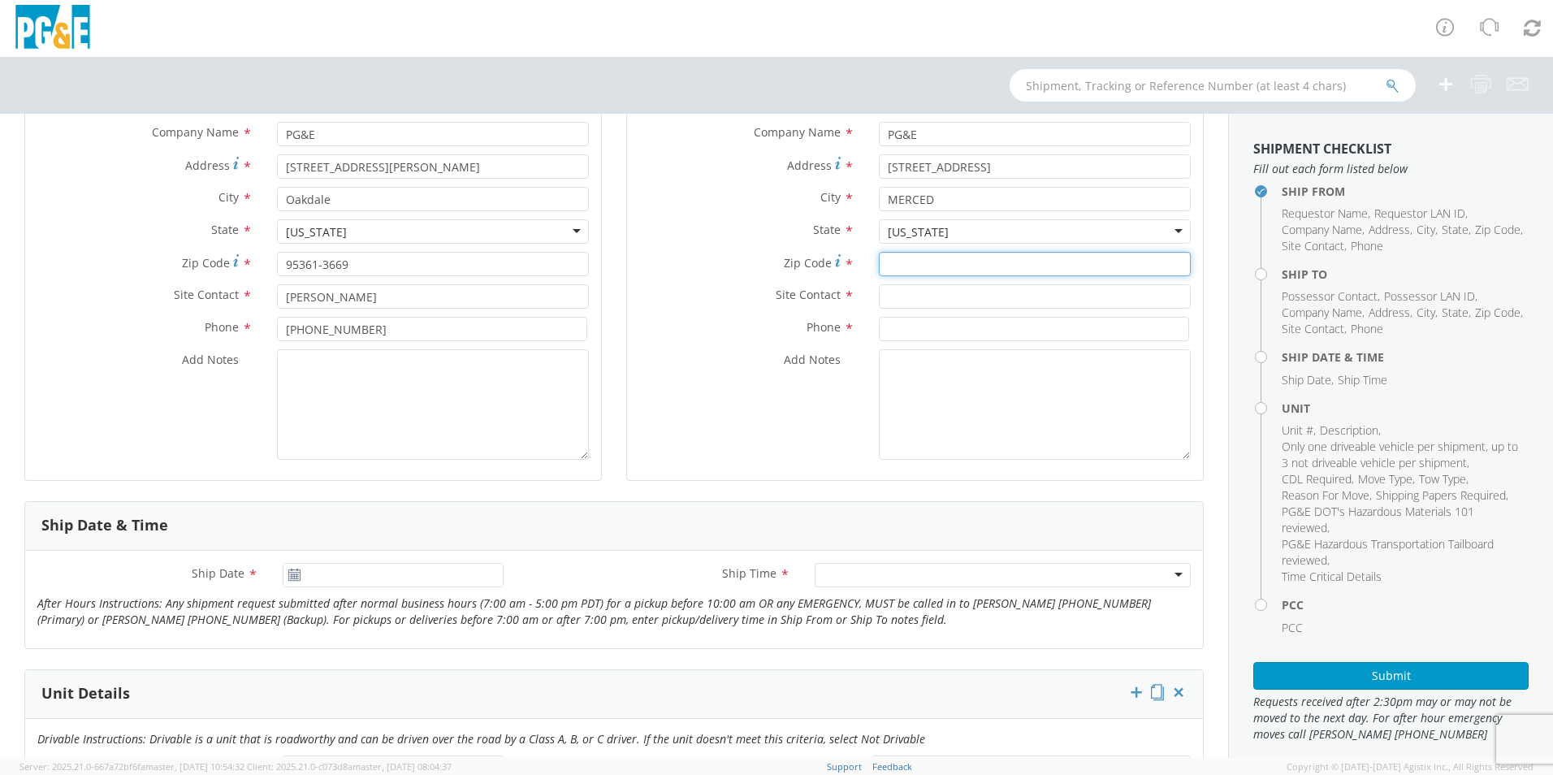
click at [943, 270] on input "Zip Code *" at bounding box center [1035, 264] width 312 height 24
type input "95341"
click at [907, 301] on input "text" at bounding box center [1035, 296] width 312 height 24
type input "[PERSON_NAME]"
click at [921, 326] on input at bounding box center [1034, 329] width 310 height 24
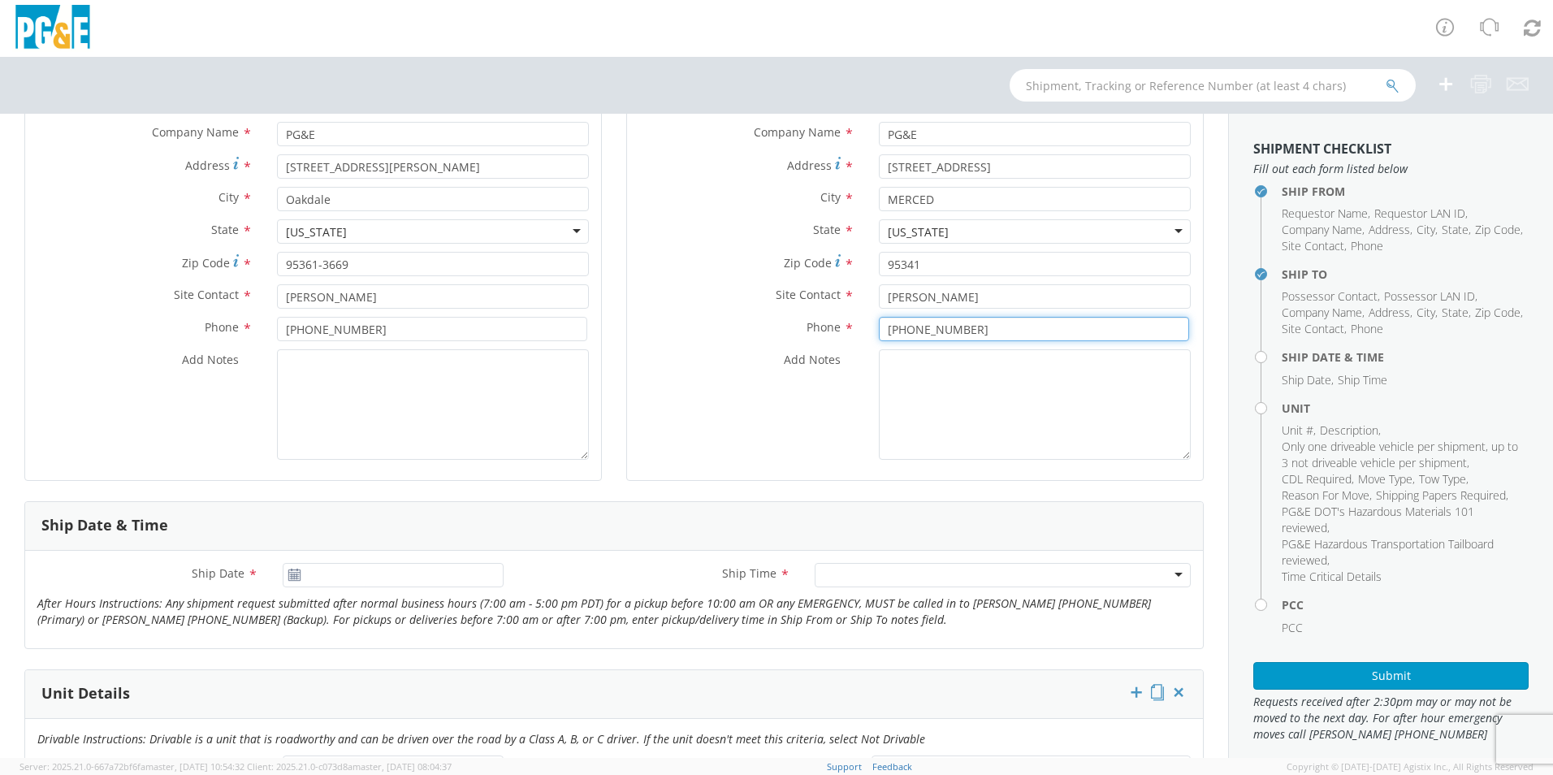
scroll to position [569, 0]
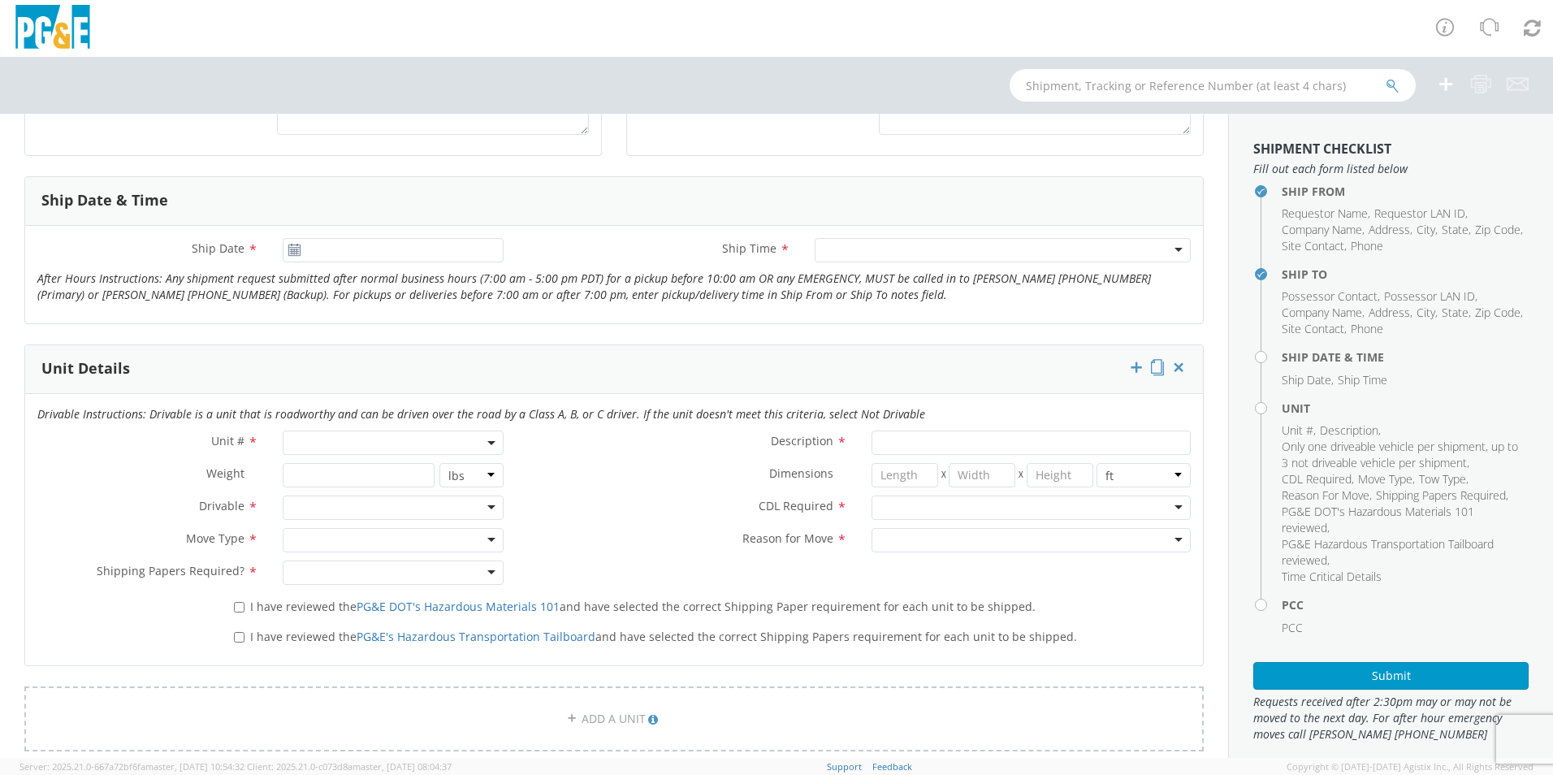
type input "[PHONE_NUMBER]"
click at [294, 248] on icon at bounding box center [295, 250] width 14 height 13
click at [316, 253] on input "[DATE]" at bounding box center [393, 250] width 221 height 24
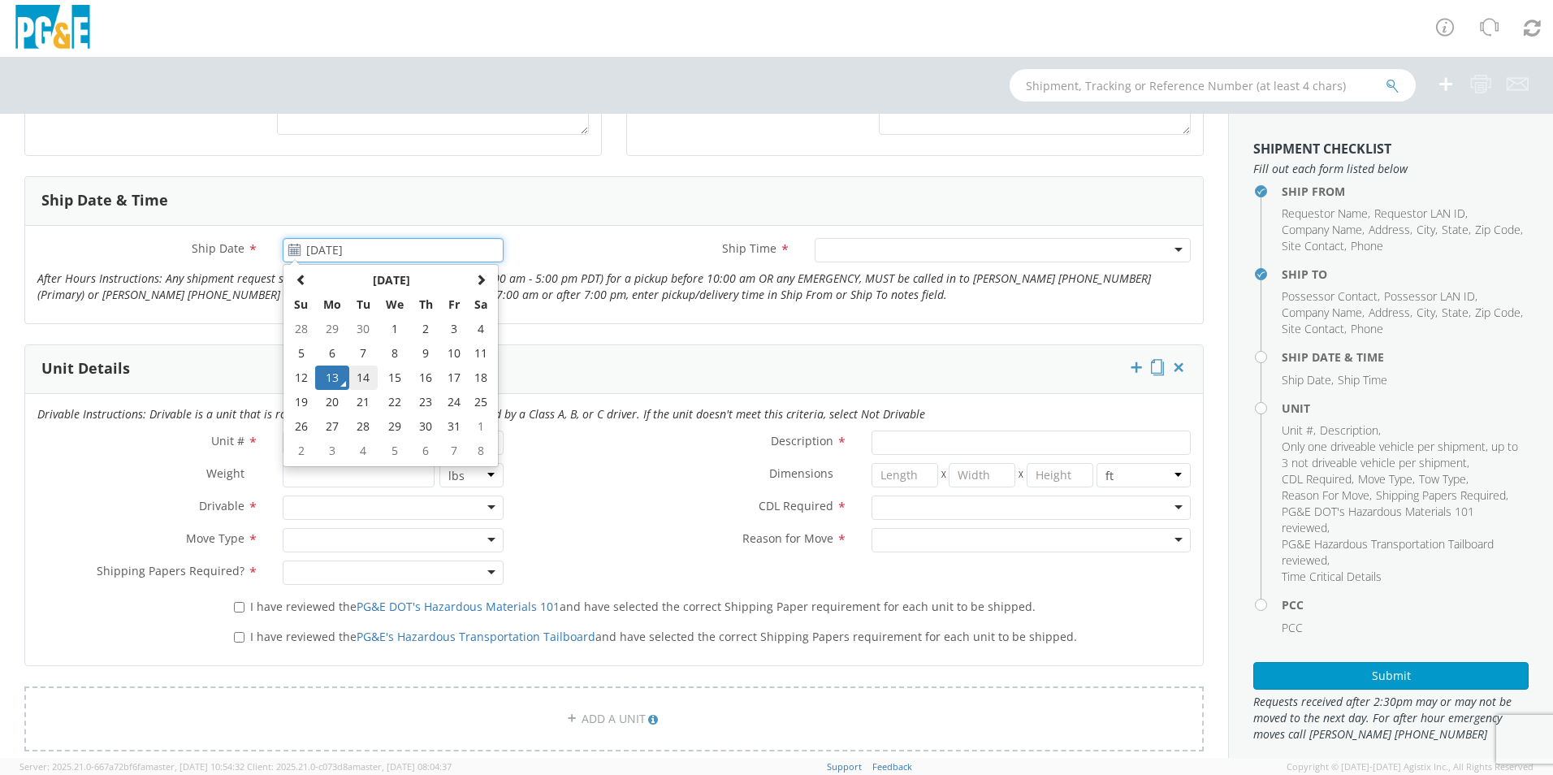
click at [365, 375] on td "14" at bounding box center [363, 378] width 28 height 24
type input "[DATE]"
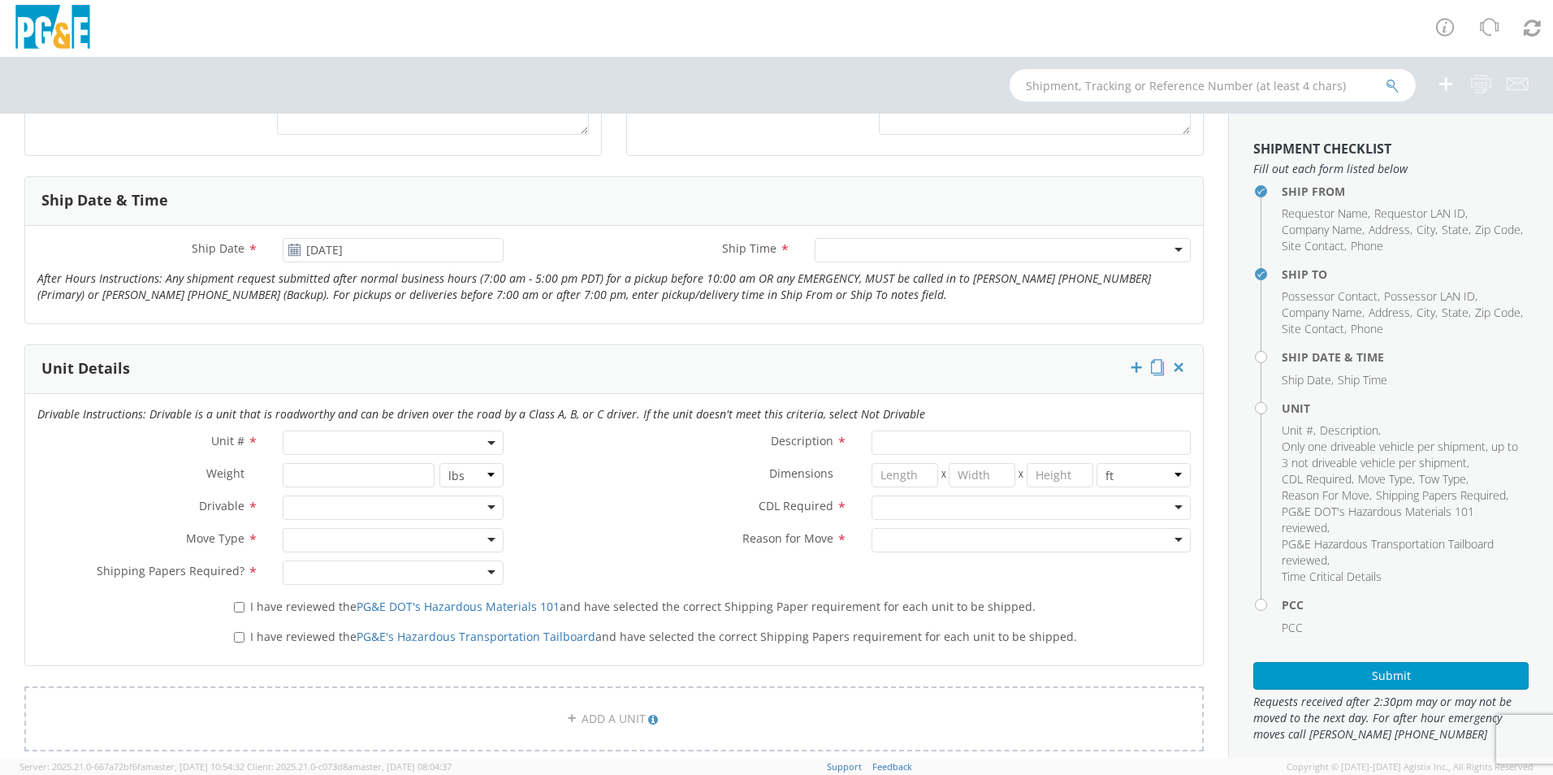
click at [841, 249] on div at bounding box center [1003, 250] width 376 height 24
click at [305, 440] on span at bounding box center [393, 443] width 221 height 24
click at [305, 468] on input "search" at bounding box center [392, 469] width 210 height 24
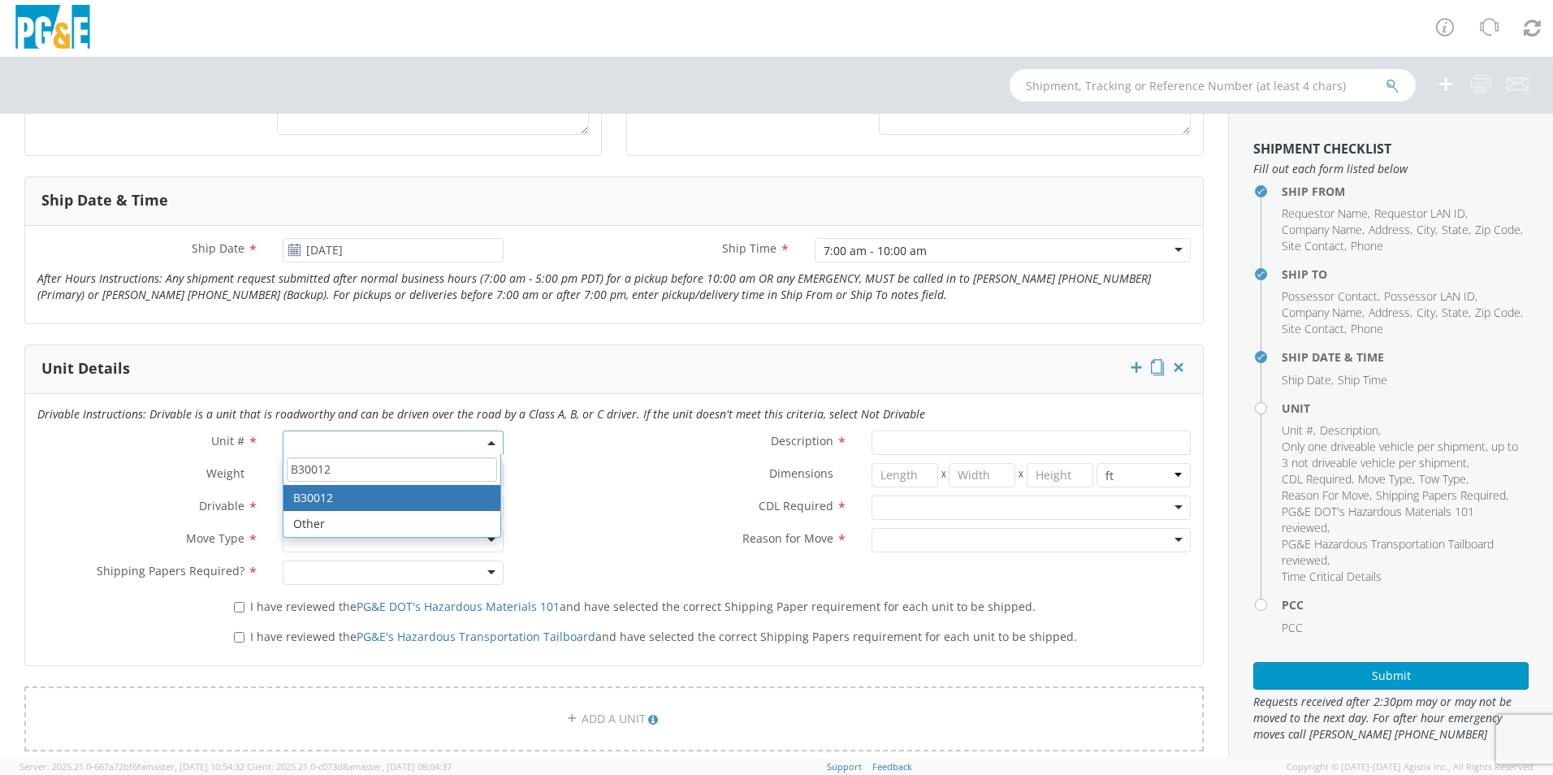
type input "B30012"
type input "TRUCK; MATERIAL HANDLER: 39' - 59' 4X4"
type input "56000"
select select "B30012"
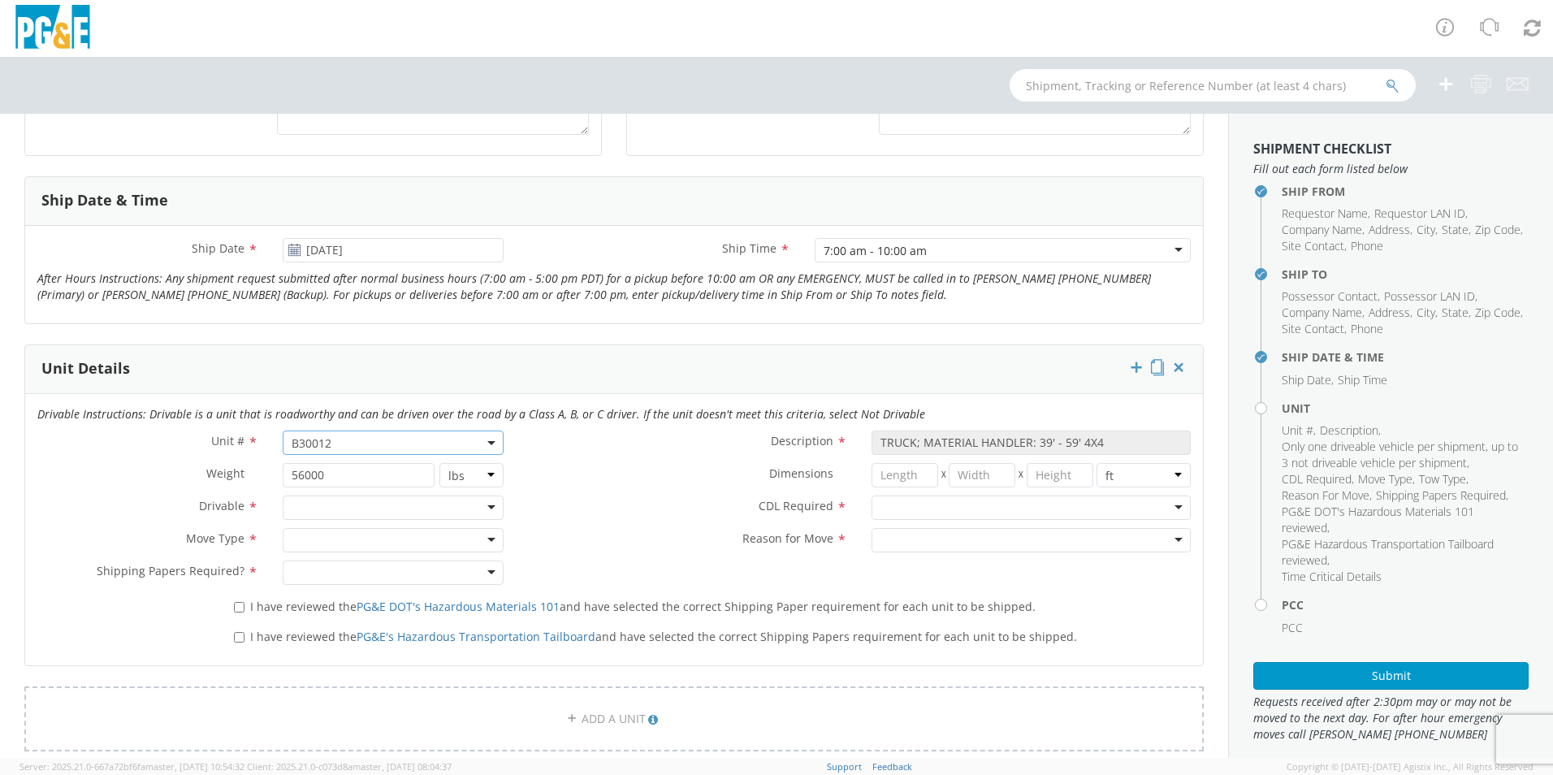
click at [483, 507] on div at bounding box center [393, 508] width 221 height 24
click at [487, 535] on div at bounding box center [393, 540] width 221 height 24
click at [487, 571] on div at bounding box center [393, 573] width 221 height 24
click at [1167, 509] on div at bounding box center [1031, 508] width 319 height 24
click at [1164, 540] on div at bounding box center [1031, 540] width 319 height 24
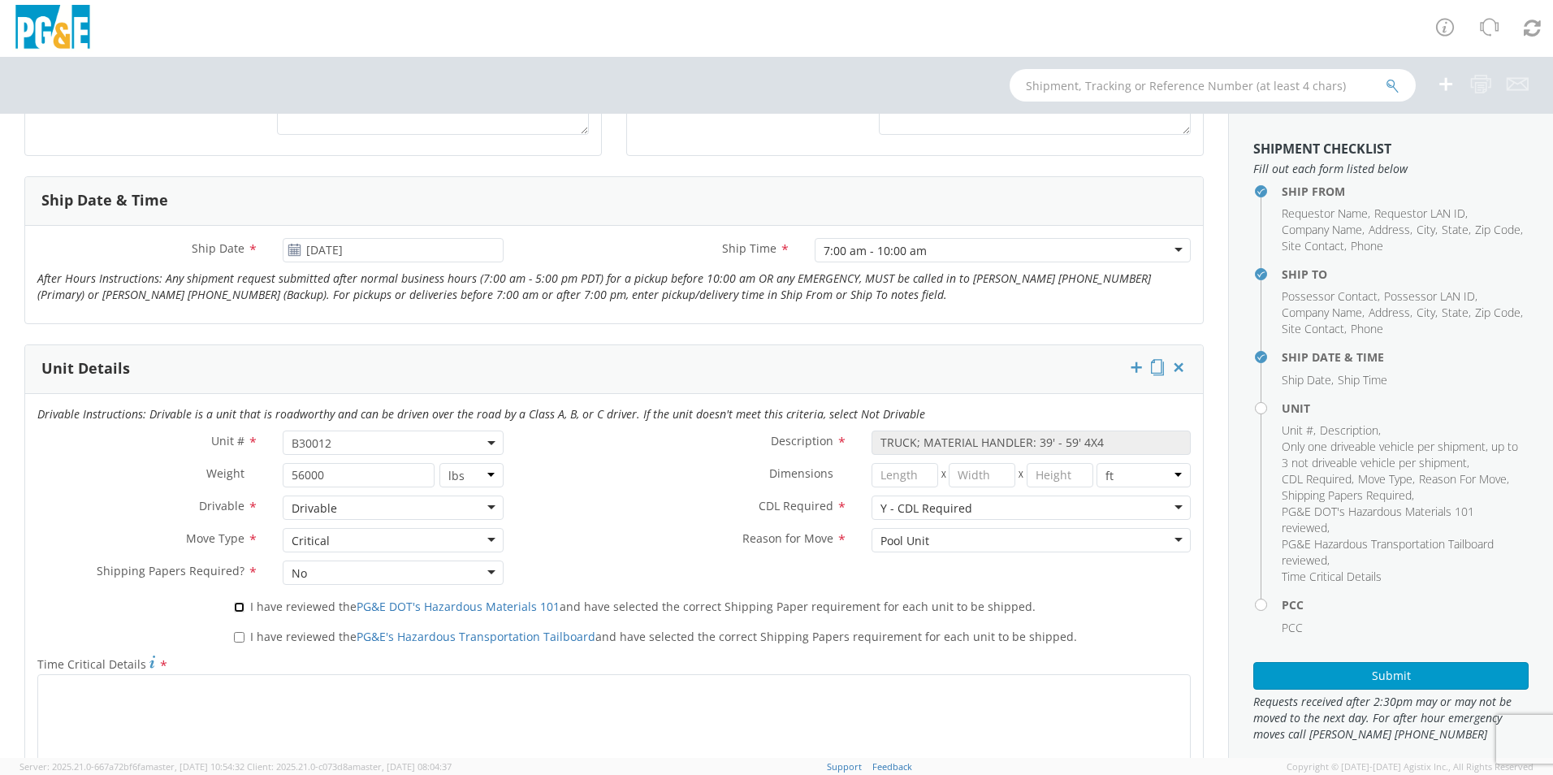
click at [240, 606] on input "I have reviewed the PG&E DOT's Hazardous Materials 101 and have selected the co…" at bounding box center [239, 607] width 11 height 11
checkbox input "true"
click at [239, 638] on input "I have reviewed the PG&E's Hazardous Transportation Tailboard and have selected…" at bounding box center [239, 637] width 11 height 11
checkbox input "true"
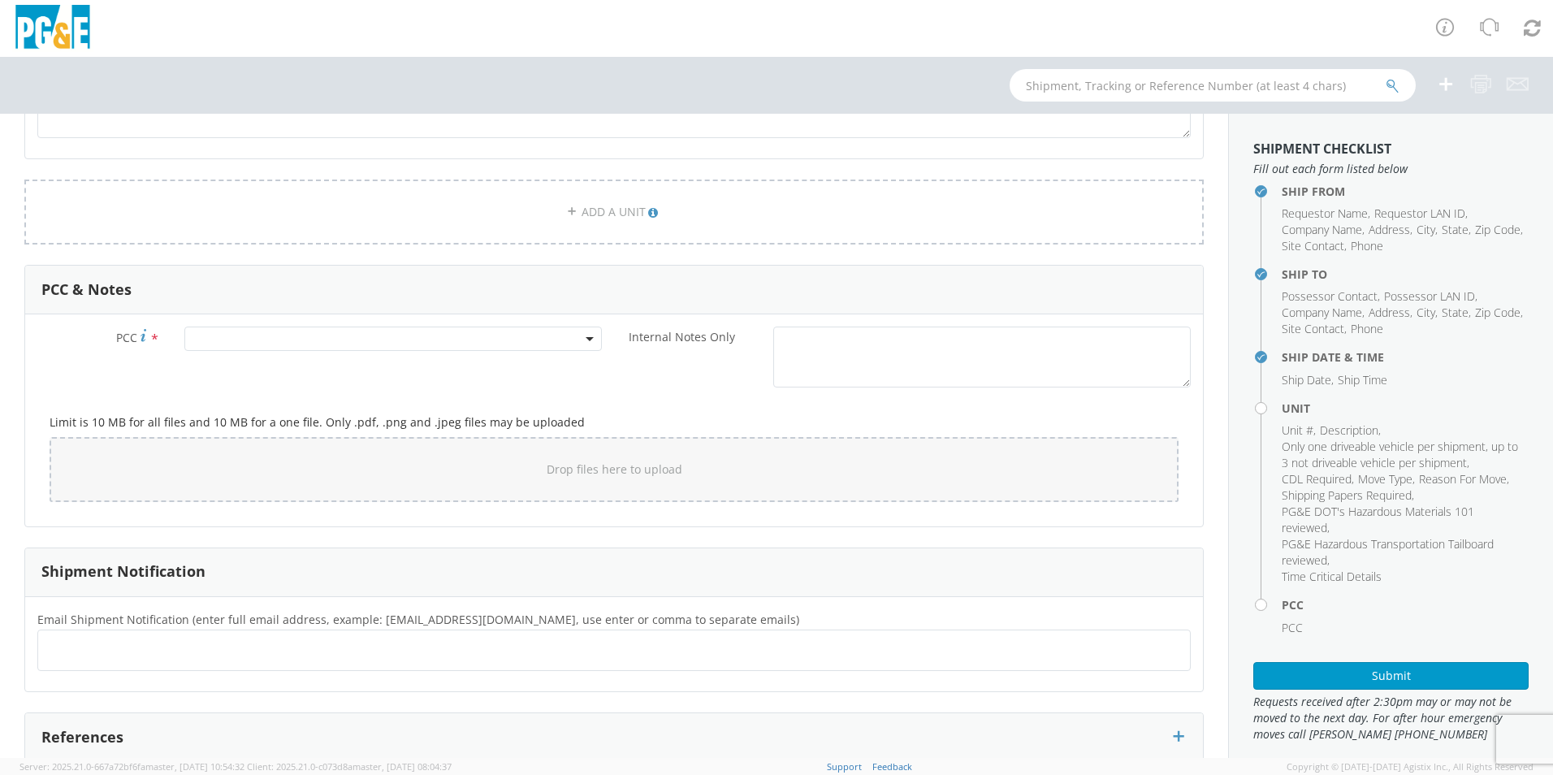
scroll to position [1219, 0]
click at [204, 336] on span at bounding box center [393, 335] width 418 height 24
click at [209, 361] on input "number" at bounding box center [390, 362] width 405 height 24
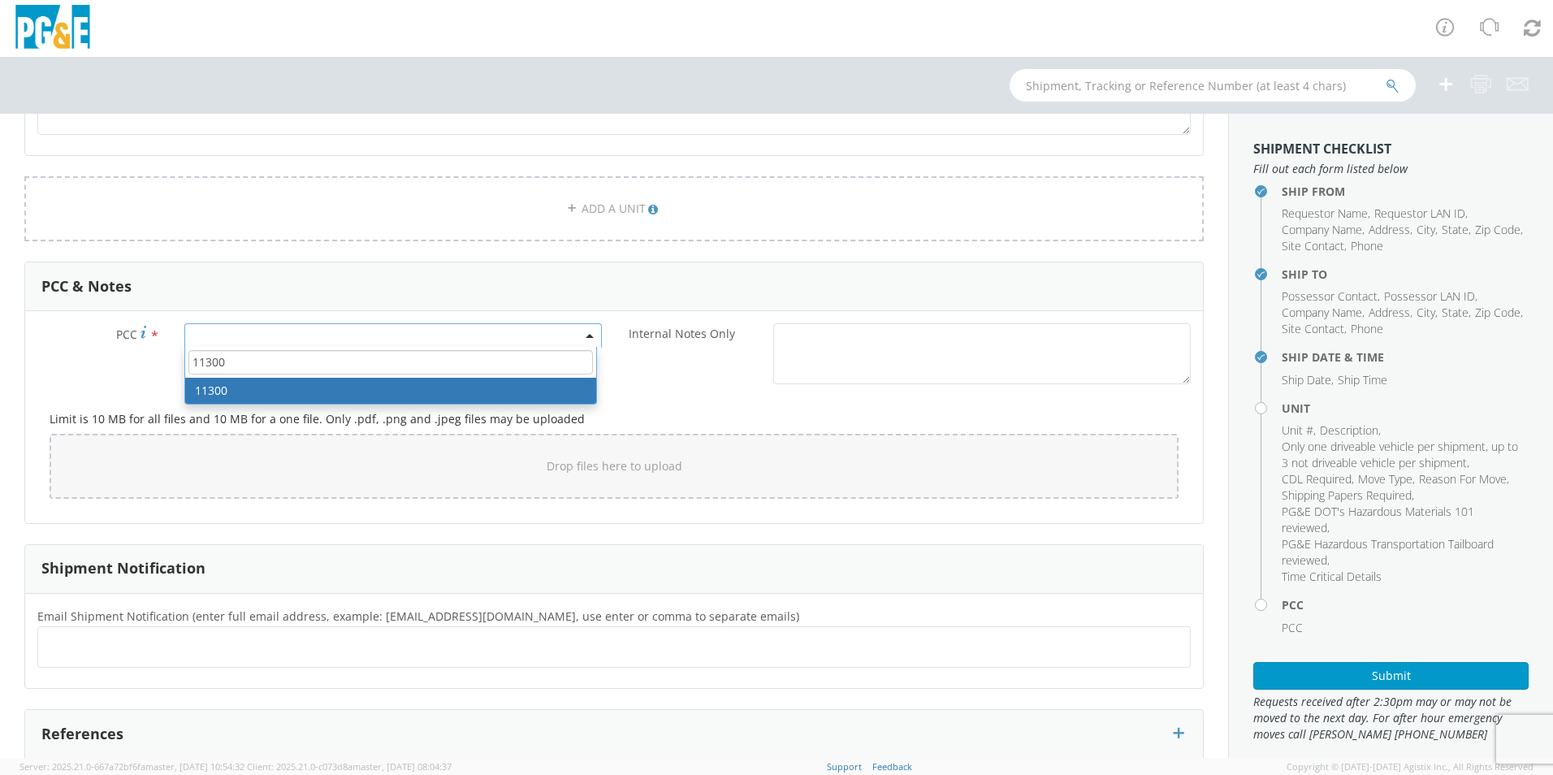
type input "11300"
select select "11300"
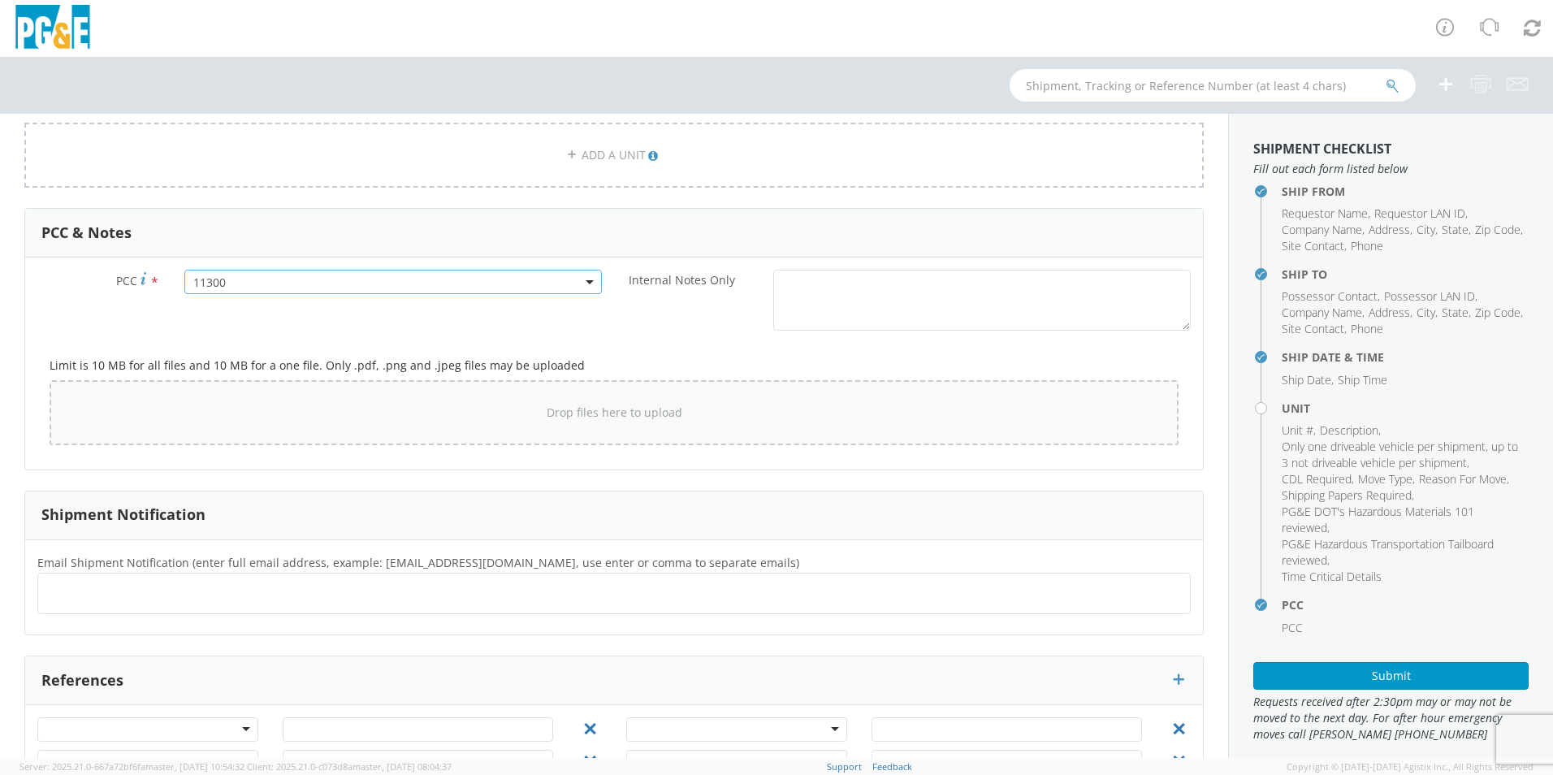
scroll to position [1300, 0]
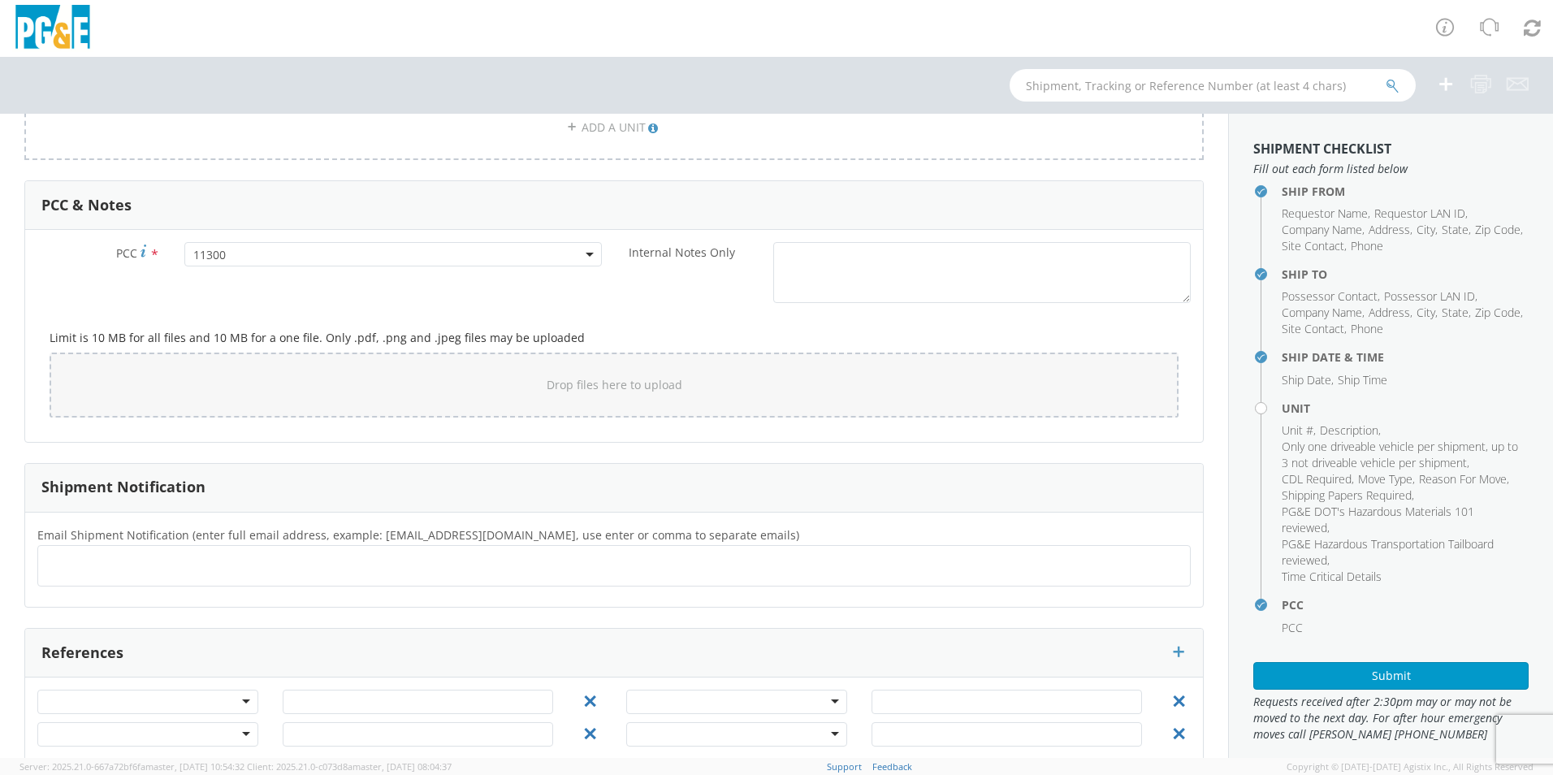
click at [84, 565] on ul at bounding box center [614, 565] width 1139 height 27
type input "[EMAIL_ADDRESS][DOMAIN_NAME]"
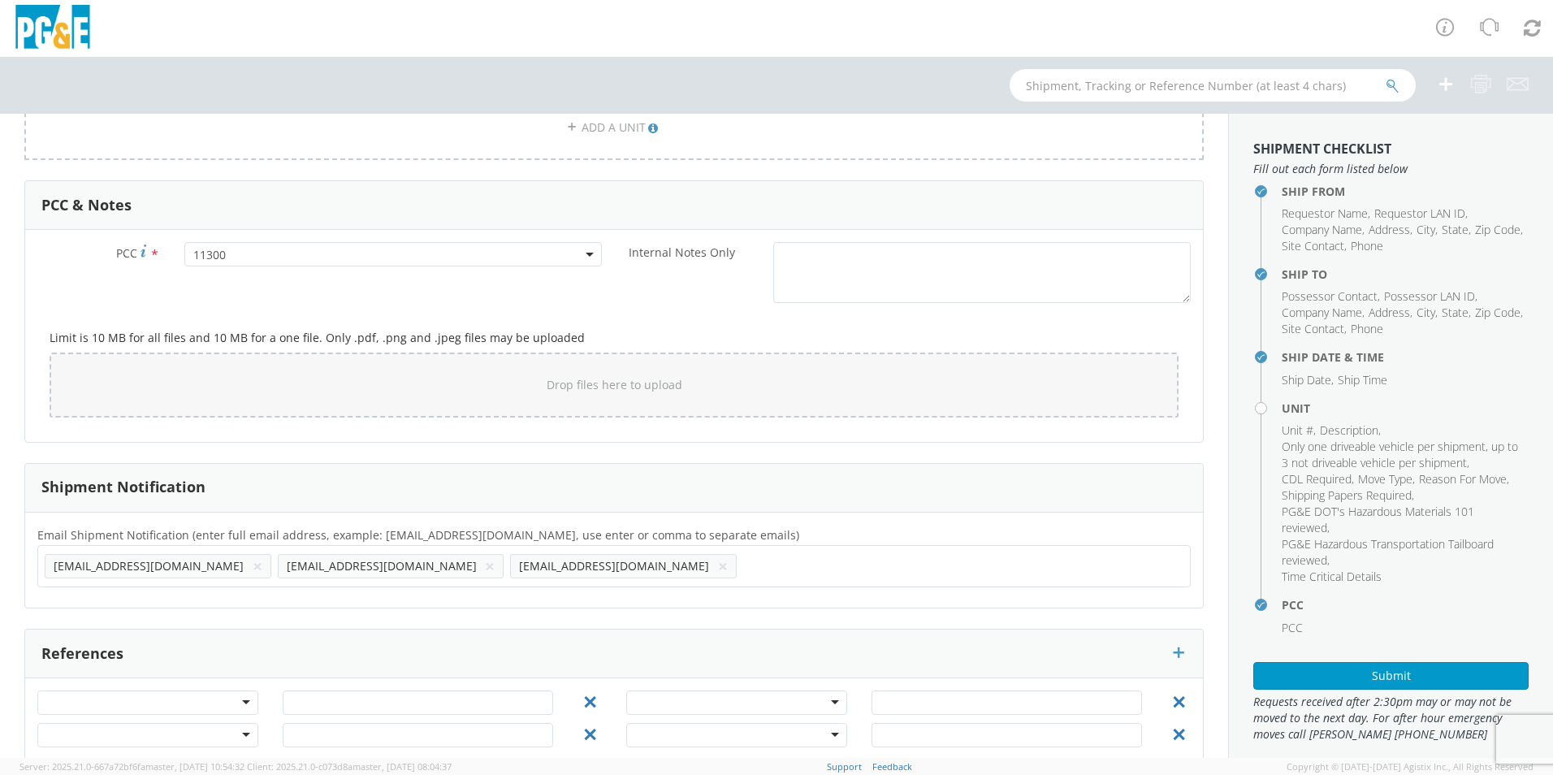
click at [743, 572] on input "text" at bounding box center [751, 566] width 17 height 24
type input "[EMAIL_ADDRESS][DOMAIN_NAME]"
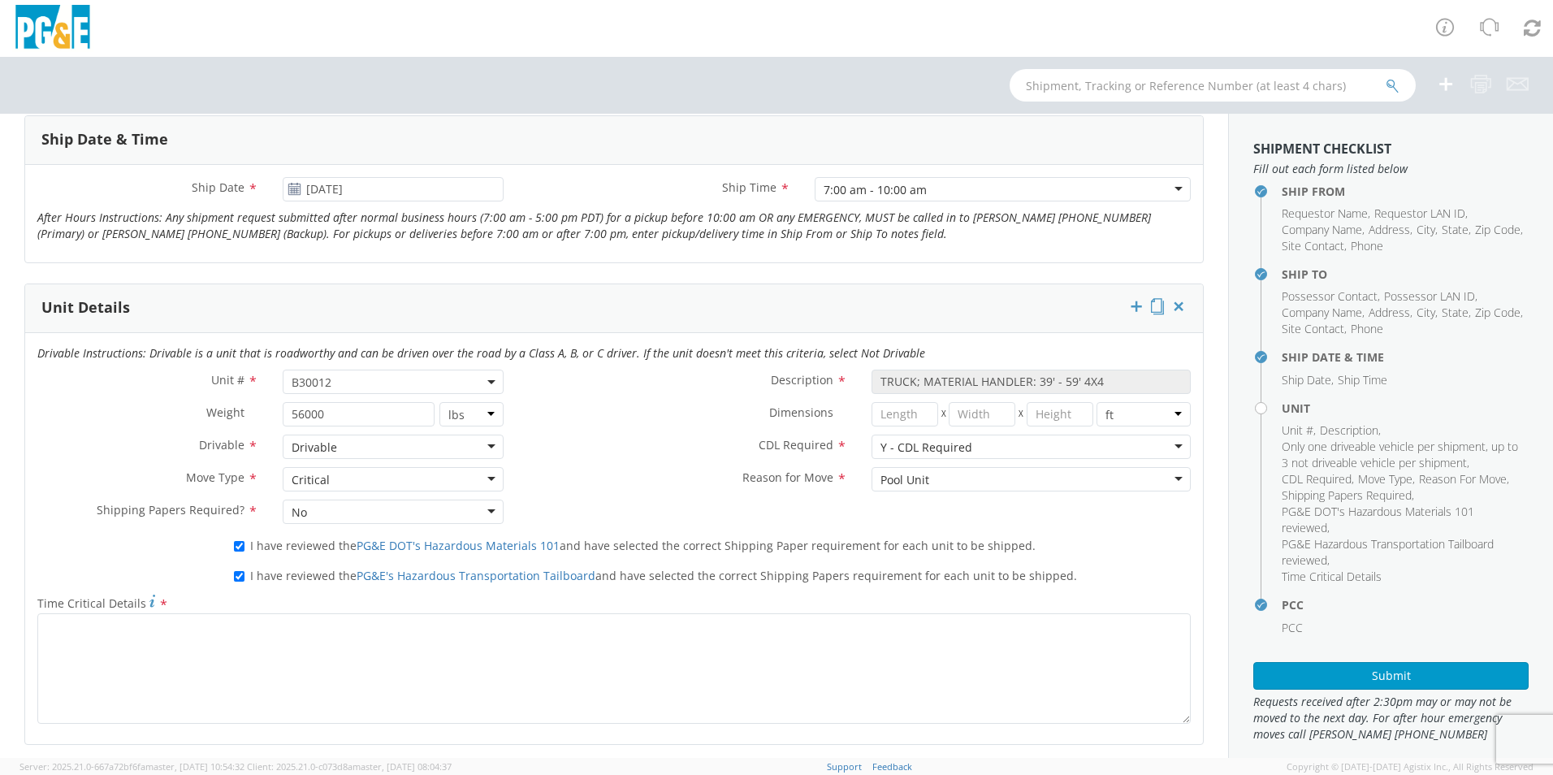
scroll to position [731, 0]
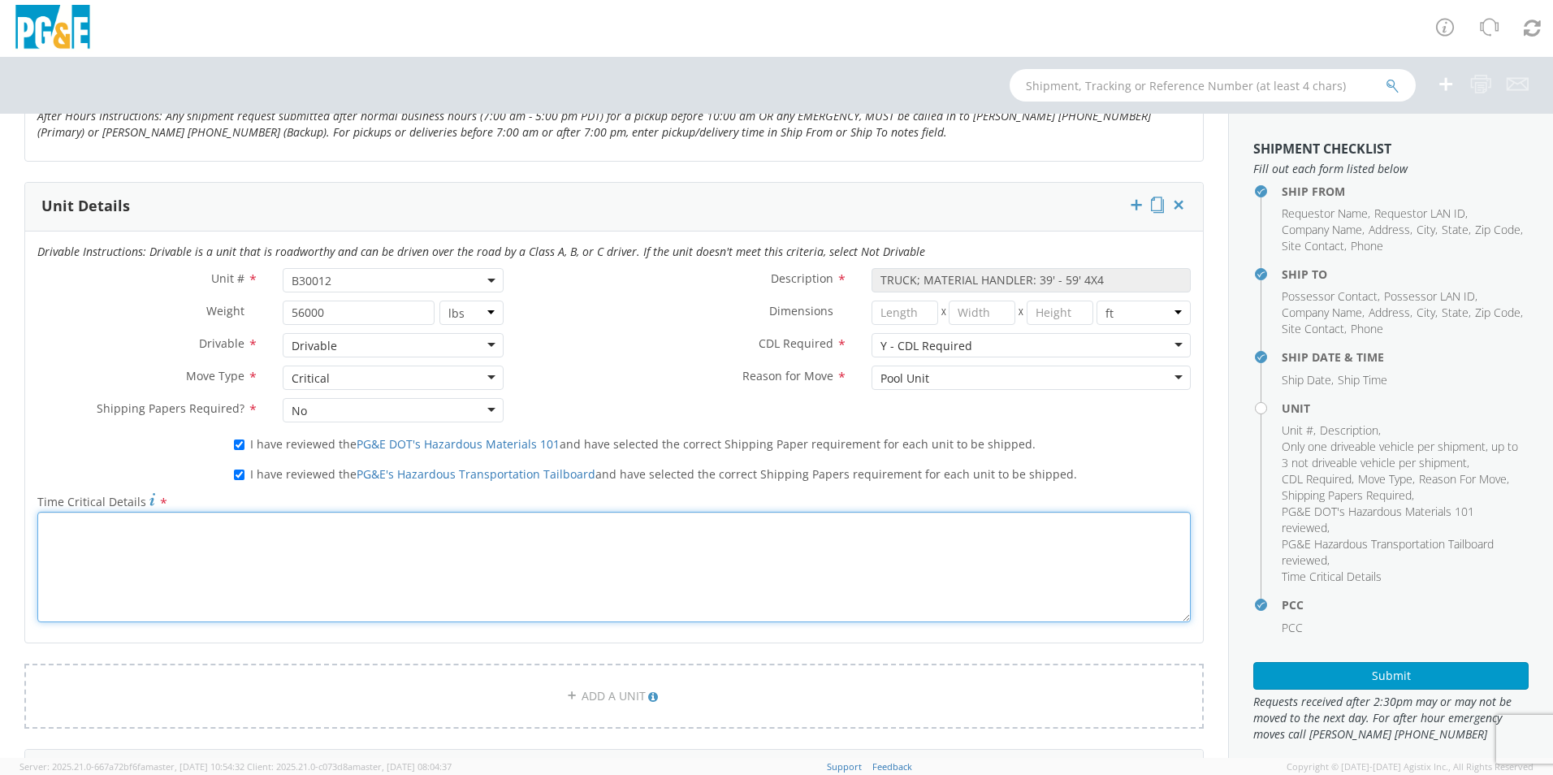
click at [105, 543] on textarea "Time Critical Details *" at bounding box center [614, 567] width 1154 height 110
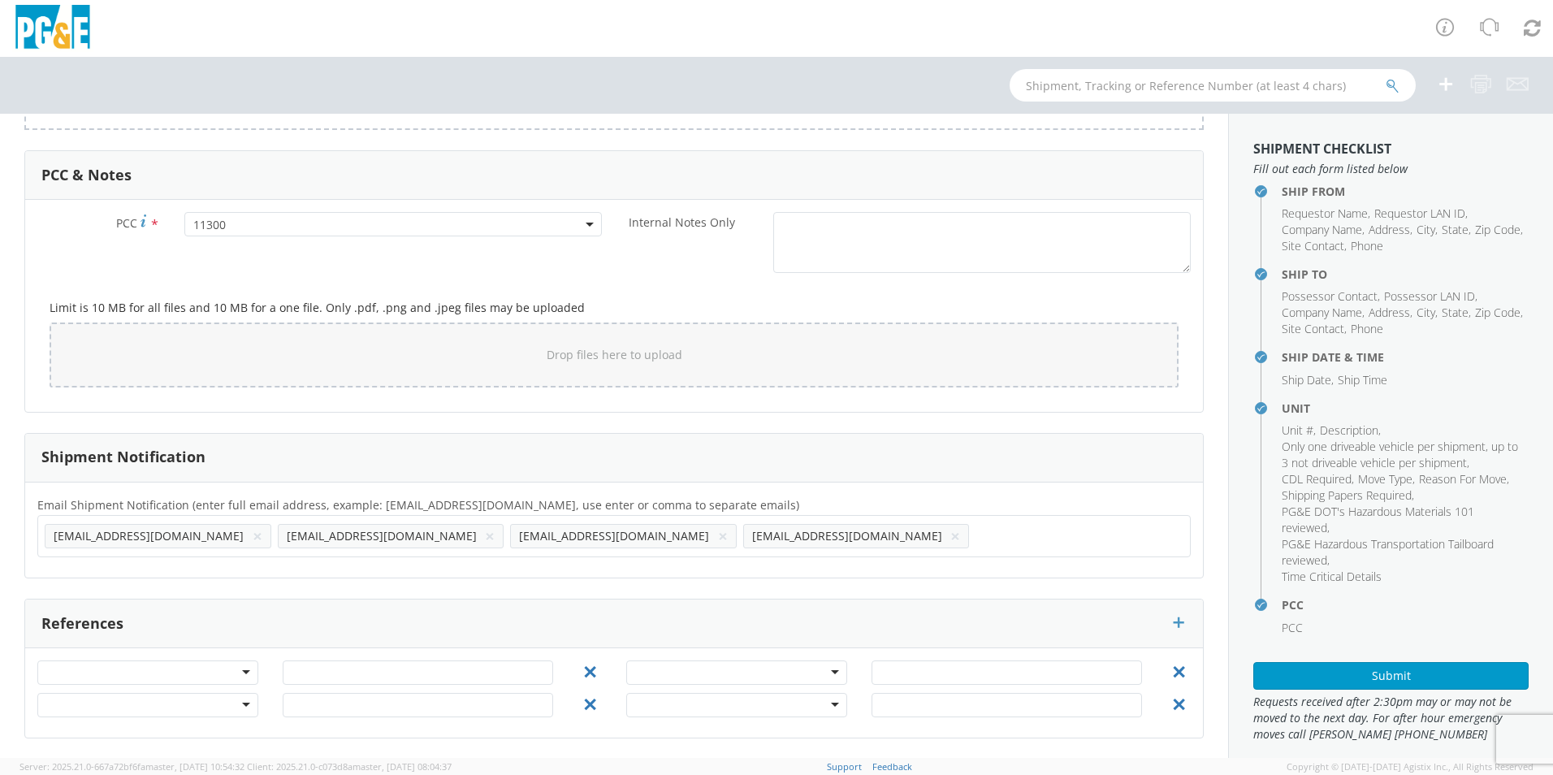
scroll to position [1331, 0]
type textarea "CRITICAL MOVE FOR CLIENT NEEDS"
click at [1312, 674] on button "Submit" at bounding box center [1391, 676] width 275 height 28
